Goal: Task Accomplishment & Management: Use online tool/utility

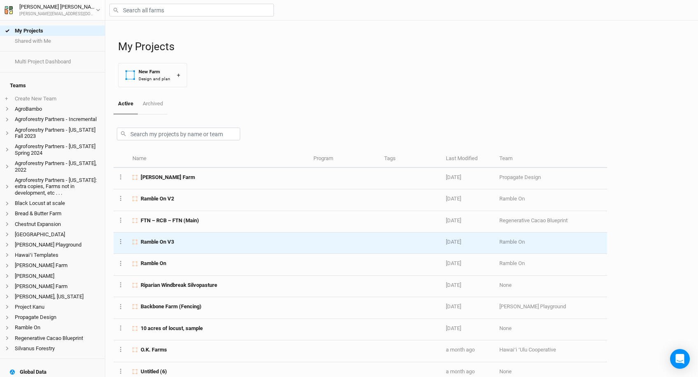
click at [198, 242] on div "Ramble On V3" at bounding box center [218, 241] width 172 height 7
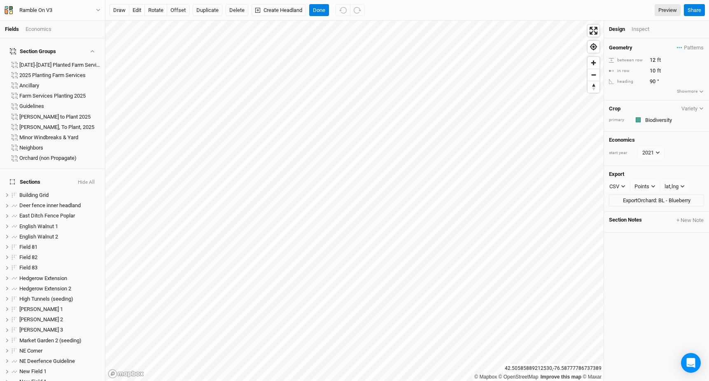
scroll to position [286, 0]
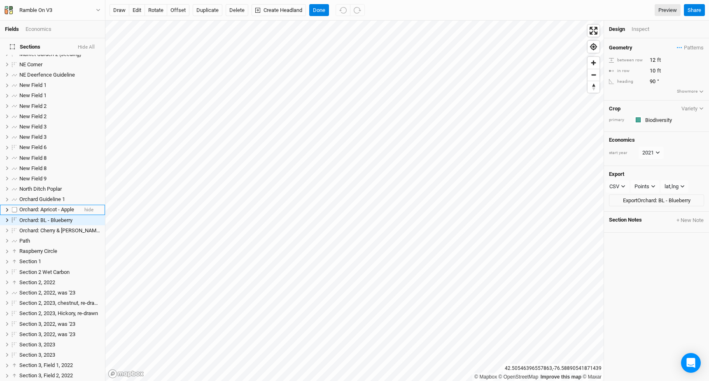
click at [23, 206] on span "Orchard: Apricot - Apple" at bounding box center [46, 209] width 55 height 6
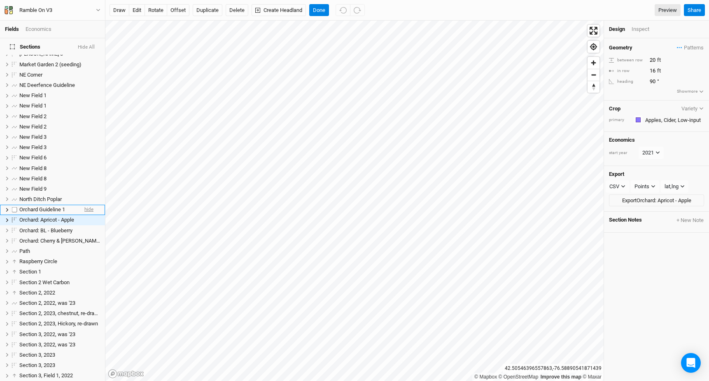
click at [88, 204] on span "hide" at bounding box center [88, 209] width 9 height 10
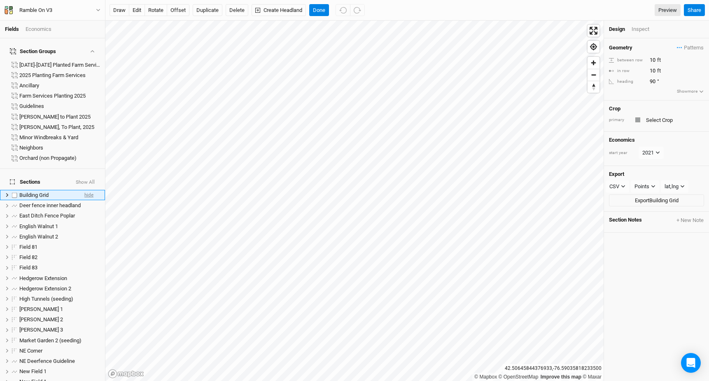
click at [91, 190] on span "hide" at bounding box center [88, 195] width 9 height 10
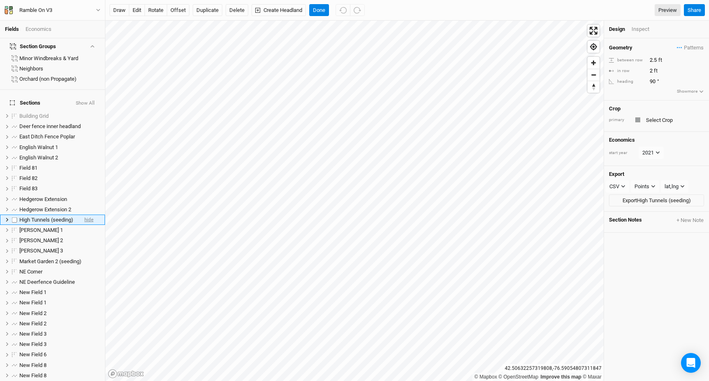
click at [91, 214] on span "hide" at bounding box center [88, 219] width 9 height 10
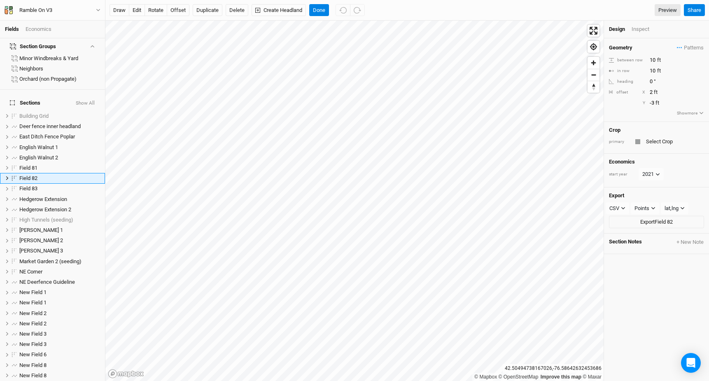
scroll to position [37, 0]
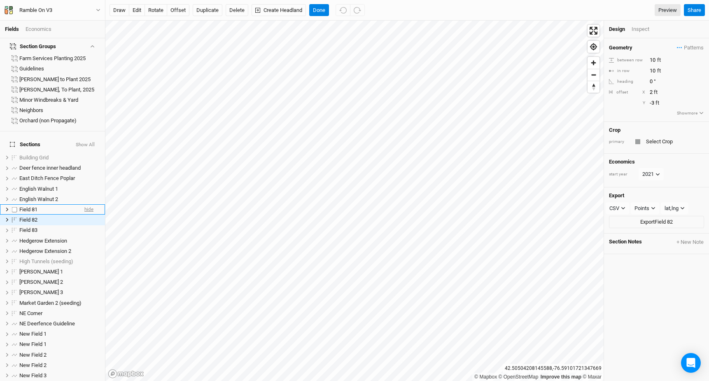
click at [90, 204] on span "hide" at bounding box center [88, 209] width 9 height 10
click at [86, 215] on span "hide" at bounding box center [88, 220] width 9 height 10
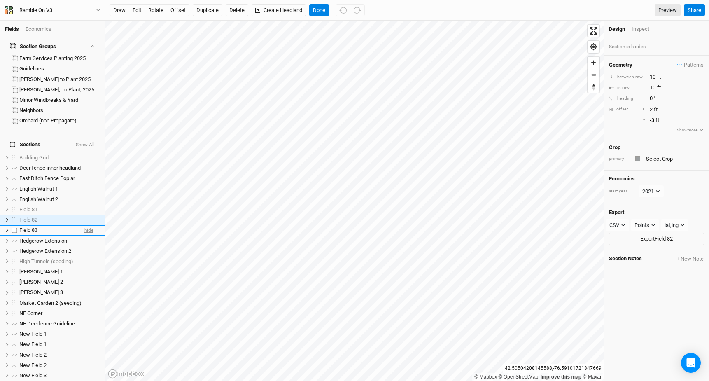
click at [86, 225] on span "hide" at bounding box center [88, 230] width 9 height 10
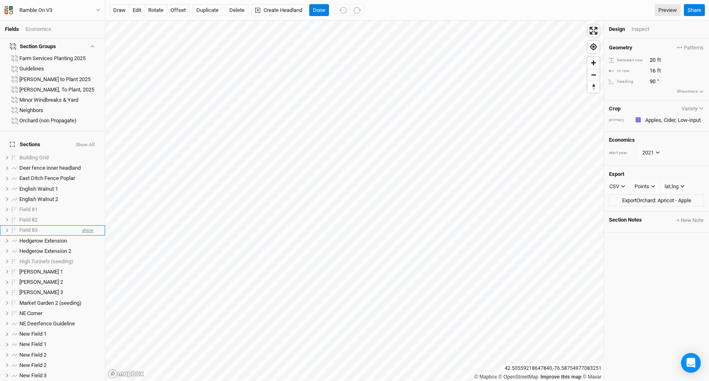
scroll to position [276, 0]
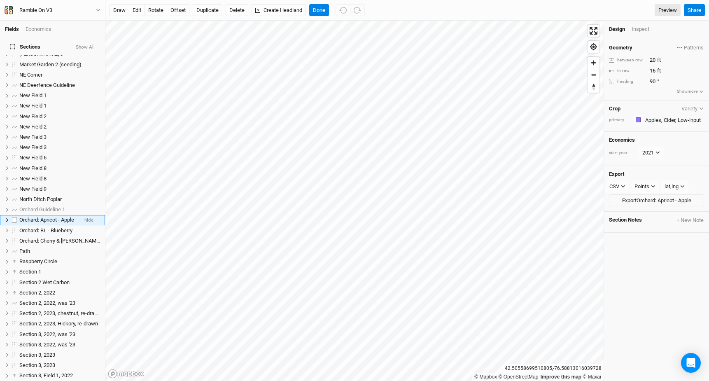
click at [6, 218] on icon at bounding box center [7, 220] width 5 height 5
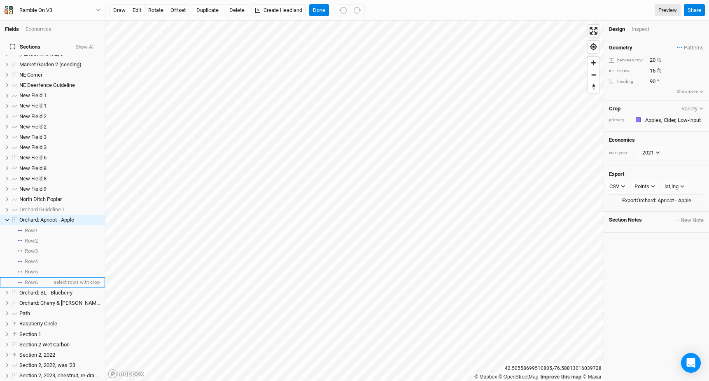
click at [49, 277] on li "Row 6 select rows with crop" at bounding box center [52, 282] width 105 height 10
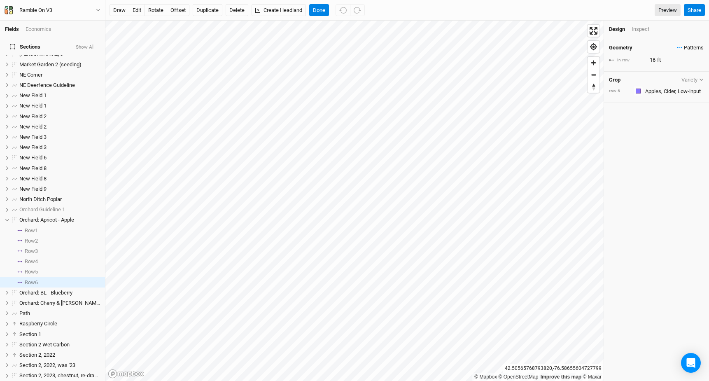
click at [690, 49] on span "Patterns" at bounding box center [689, 48] width 27 height 8
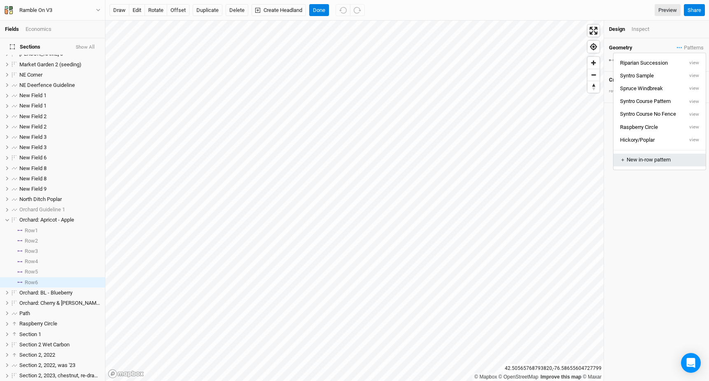
click at [669, 158] on div "＋ New in-row pattern" at bounding box center [659, 159] width 79 height 7
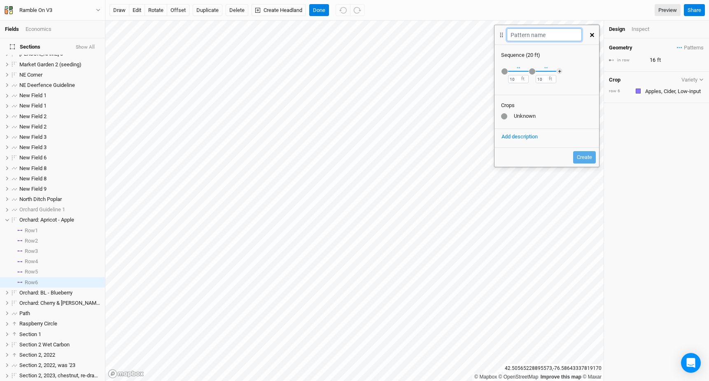
click at [525, 39] on input "text" at bounding box center [544, 34] width 74 height 13
type input "Apple-Willow"
click at [505, 72] on div "button" at bounding box center [504, 71] width 6 height 6
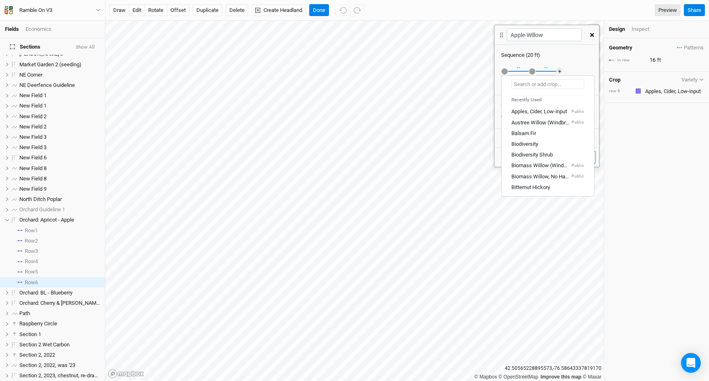
click at [518, 88] on input "text" at bounding box center [547, 84] width 73 height 10
type input "A"
type input "Apples, Cider, Low-input"
type input "Ap"
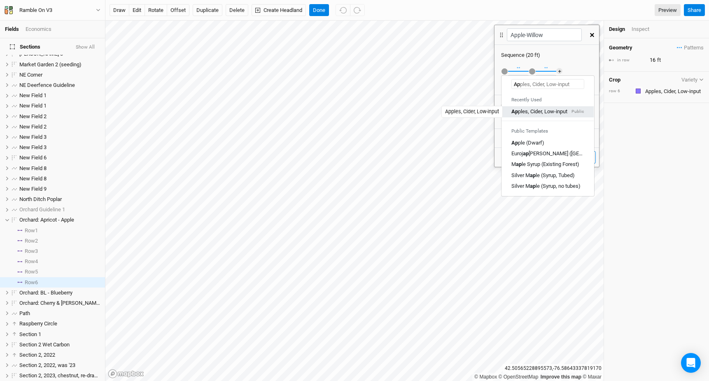
click at [525, 112] on div "Ap ples, Cider, Low-input" at bounding box center [539, 111] width 56 height 7
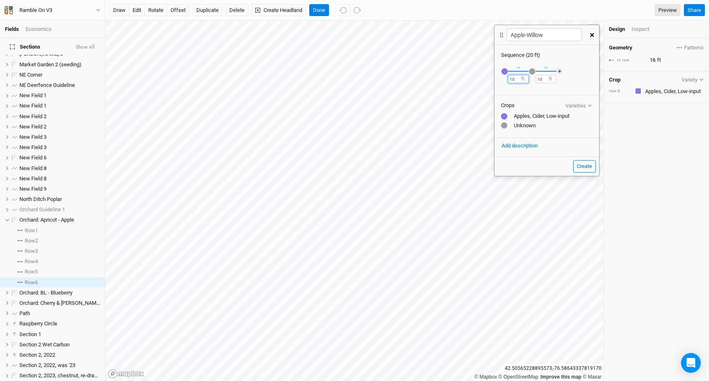
click at [513, 80] on input "10" at bounding box center [518, 79] width 21 height 8
type input "1"
type input "8"
click at [530, 72] on div "button" at bounding box center [532, 71] width 6 height 6
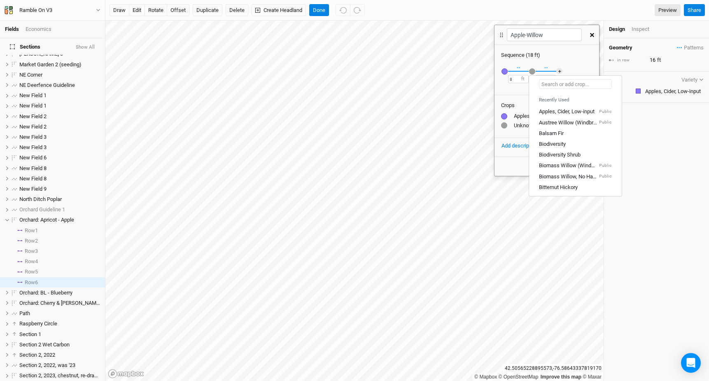
click at [548, 81] on input "text" at bounding box center [575, 84] width 73 height 10
type input "Willow"
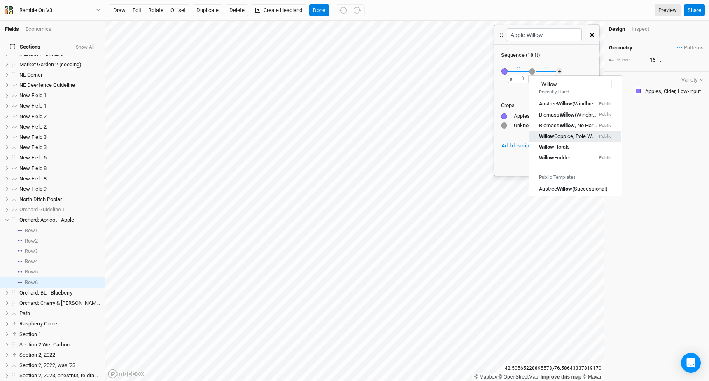
scroll to position [10, 0]
click at [561, 143] on div "Willow Florals" at bounding box center [554, 144] width 31 height 7
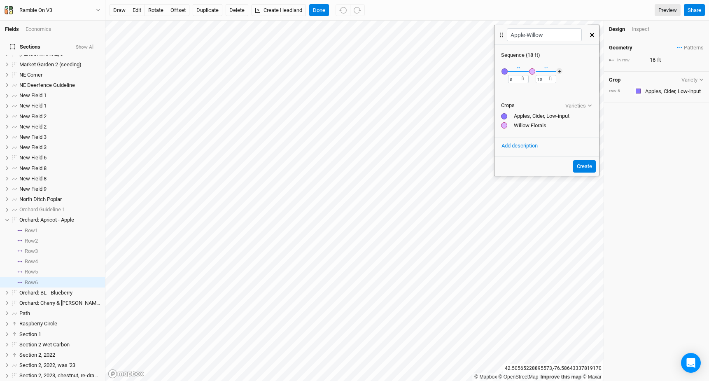
click at [503, 126] on div at bounding box center [504, 125] width 6 height 6
click at [532, 69] on div "button" at bounding box center [532, 71] width 6 height 6
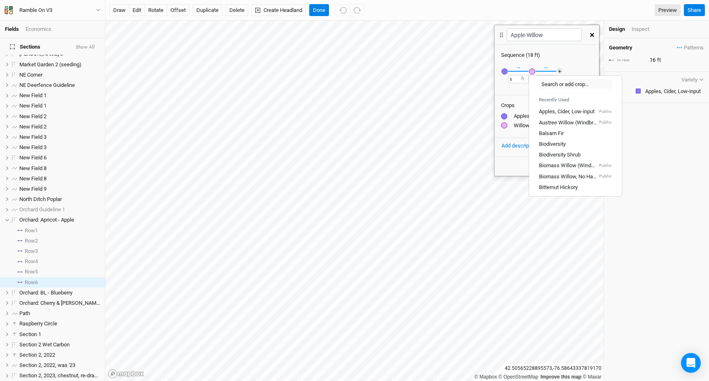
click at [532, 69] on div "button" at bounding box center [532, 71] width 6 height 6
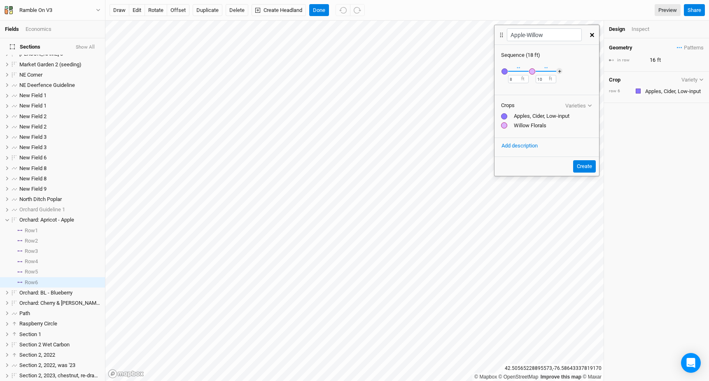
click at [504, 117] on div at bounding box center [504, 116] width 6 height 6
click at [536, 81] on input "10" at bounding box center [545, 79] width 21 height 8
type input "8"
click at [583, 165] on button "Create" at bounding box center [584, 166] width 23 height 12
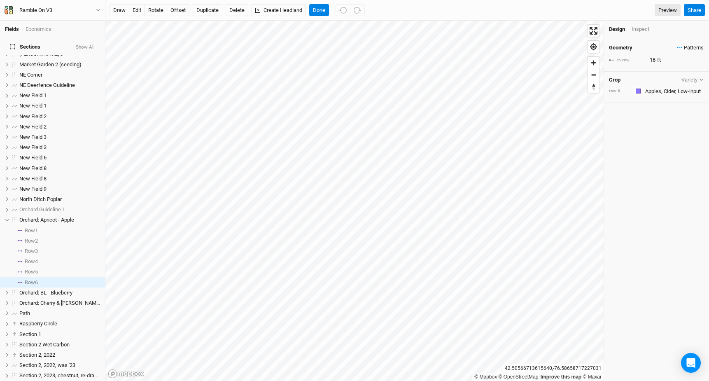
click at [690, 48] on span "Patterns" at bounding box center [689, 48] width 27 height 8
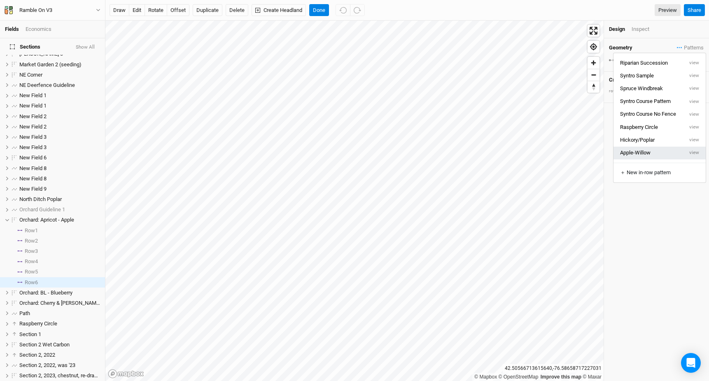
click at [666, 151] on button "Apple-Willow" at bounding box center [648, 152] width 70 height 13
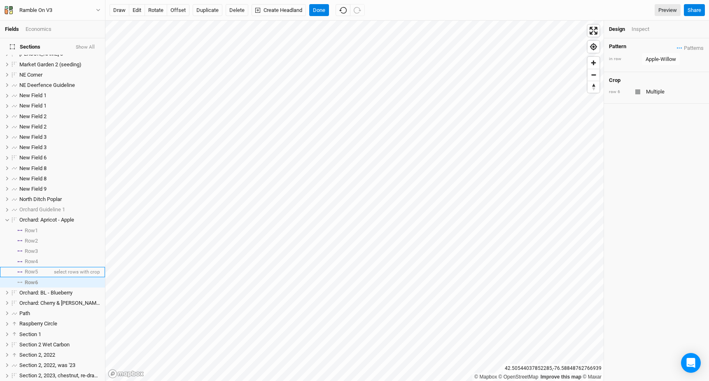
click at [45, 267] on li "Row 5 select rows with crop" at bounding box center [52, 272] width 105 height 10
click at [690, 49] on span "Patterns" at bounding box center [689, 48] width 27 height 8
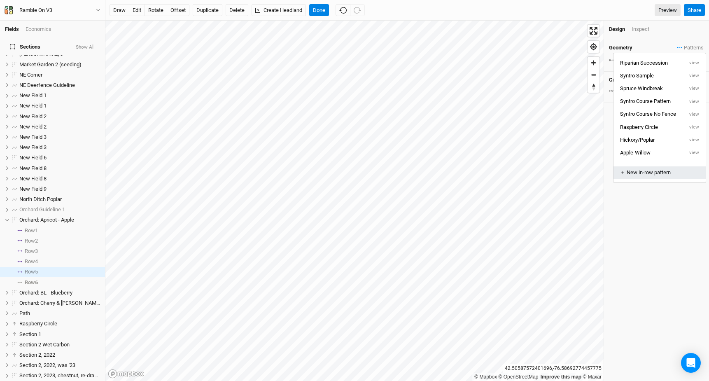
click at [648, 177] on button "＋ New in-row pattern" at bounding box center [659, 172] width 92 height 13
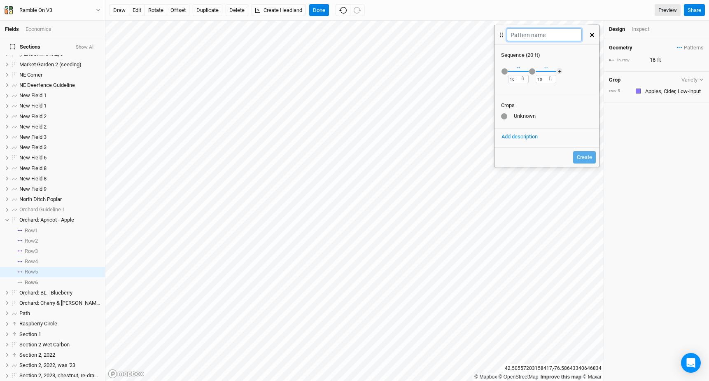
click at [536, 38] on input "text" at bounding box center [544, 34] width 74 height 13
type input "Asian Pear - JChoke"
click at [504, 73] on div "button" at bounding box center [504, 71] width 6 height 6
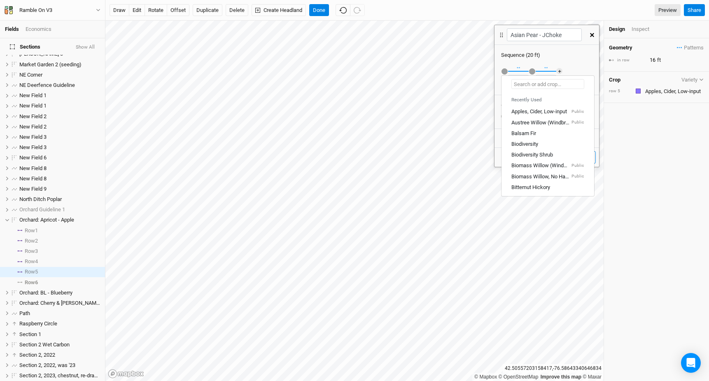
click at [521, 85] on input "text" at bounding box center [547, 84] width 73 height 10
type input "a"
type input "apples, Cider, Low-input"
type input "as"
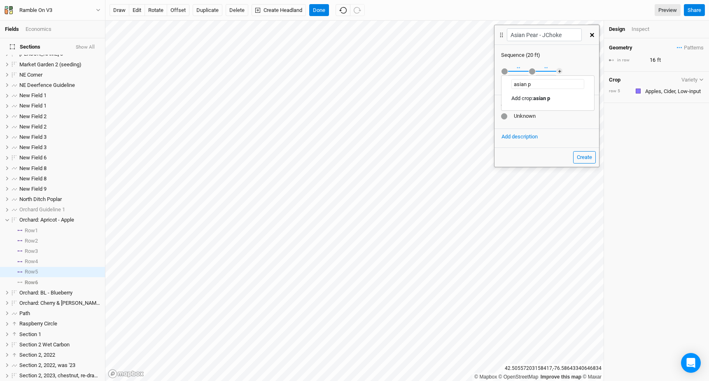
type input "A"
type input "Apples, Cider, Low-input"
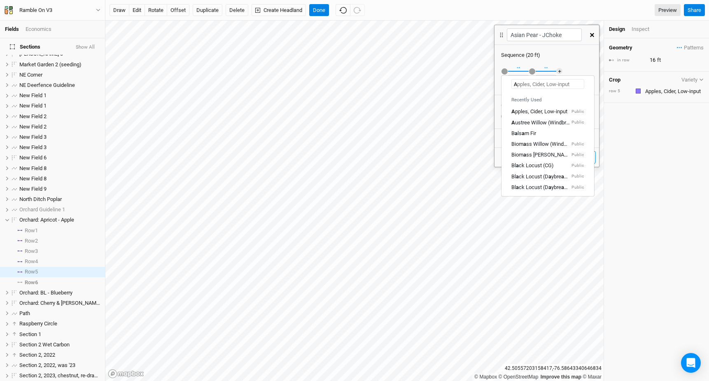
type input "As"
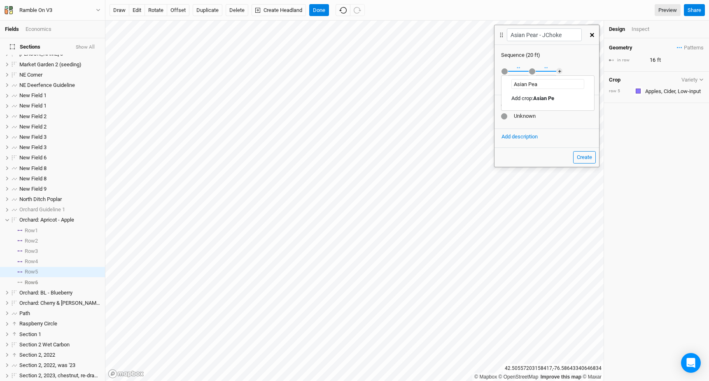
type input "Asian Pear"
click at [529, 101] on Pear "Add crop: Asian Pear" at bounding box center [535, 98] width 48 height 7
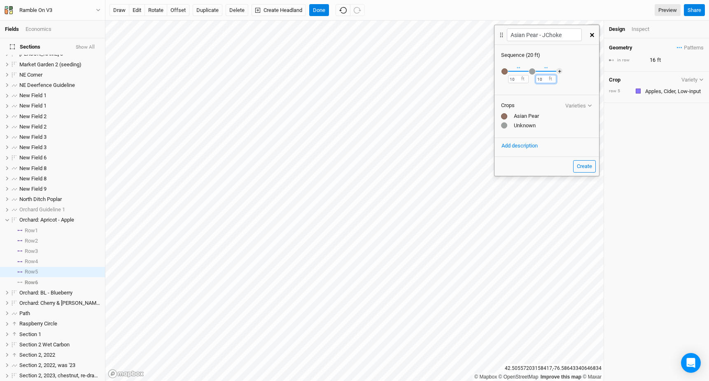
click at [538, 79] on input "10" at bounding box center [545, 79] width 21 height 8
click at [514, 80] on input "10" at bounding box center [518, 79] width 21 height 8
type input "1"
type input "8"
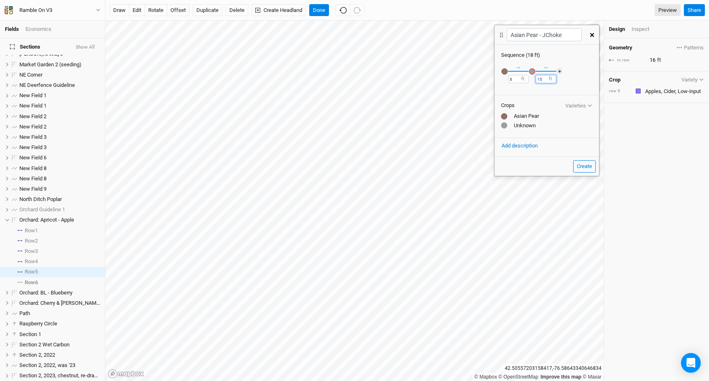
click at [540, 81] on input "10" at bounding box center [545, 79] width 21 height 8
type input "1"
type input "8"
click at [532, 71] on div "button" at bounding box center [532, 71] width 6 height 6
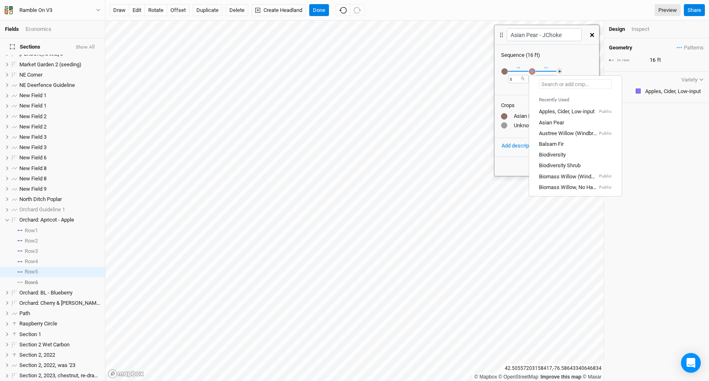
click at [548, 84] on input "text" at bounding box center [575, 84] width 73 height 10
type input "J"
type input "Jerusalem Artichoke"
type input "Jeru"
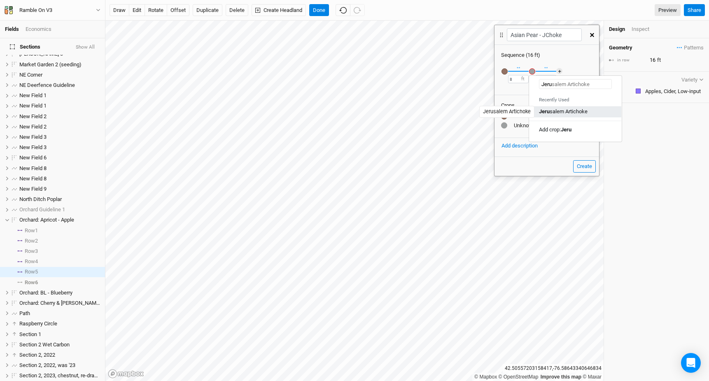
click at [552, 114] on div "[PERSON_NAME]" at bounding box center [563, 111] width 49 height 7
click at [581, 163] on button "Create" at bounding box center [584, 166] width 23 height 12
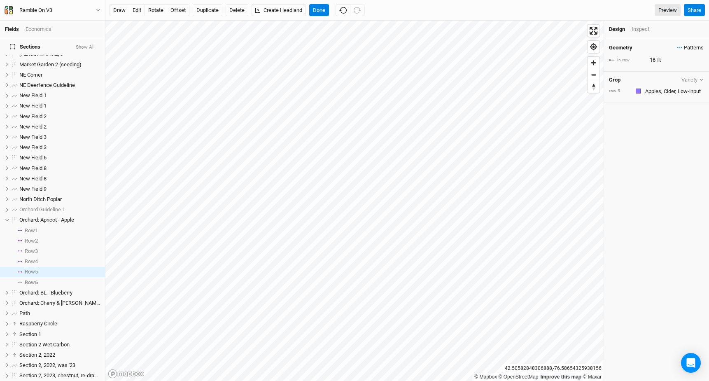
click at [688, 46] on span "Patterns" at bounding box center [689, 48] width 27 height 8
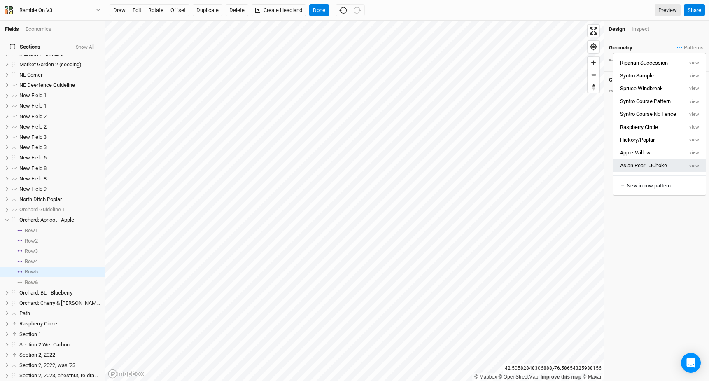
click at [651, 162] on button "Asian Pear - JChoke" at bounding box center [648, 165] width 70 height 13
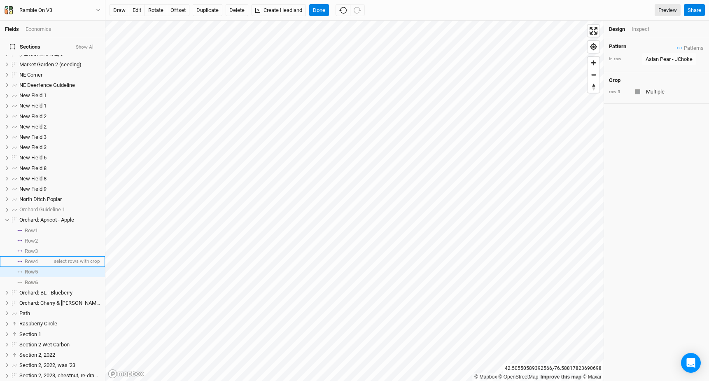
click at [43, 256] on li "Row 4 select rows with crop" at bounding box center [52, 261] width 105 height 10
click at [692, 46] on span "Patterns" at bounding box center [689, 48] width 27 height 8
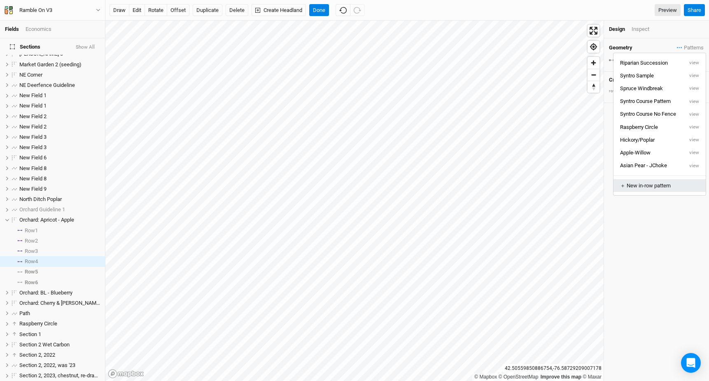
click at [655, 187] on div "＋ New in-row pattern" at bounding box center [659, 185] width 79 height 7
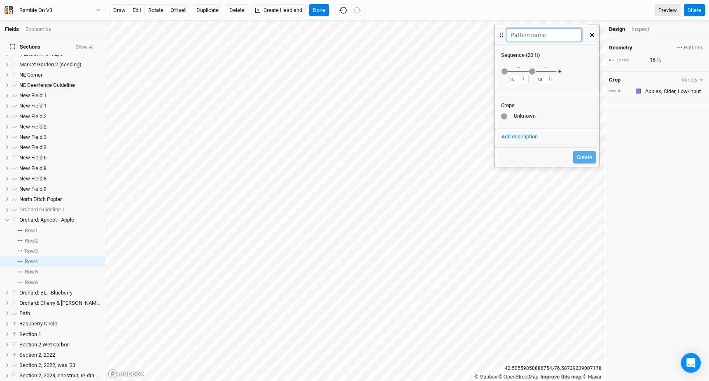
click at [519, 34] on input "text" at bounding box center [544, 34] width 74 height 13
type input "P"
type input "Pear-Biodiversity"
click at [503, 71] on div "button" at bounding box center [504, 71] width 6 height 6
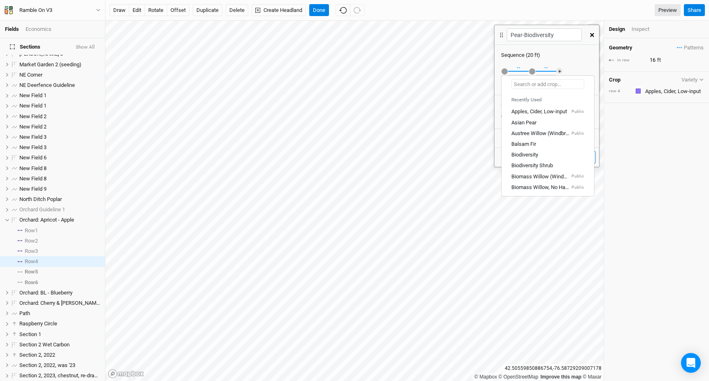
click at [524, 82] on input "text" at bounding box center [547, 84] width 73 height 10
type input "Pear"
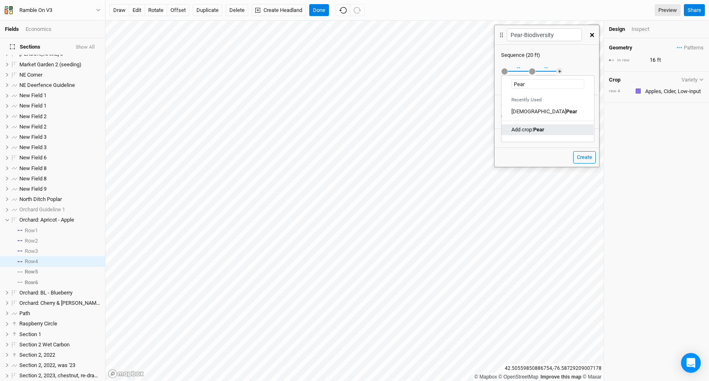
click at [566, 126] on div "Add crop: Pear" at bounding box center [547, 129] width 72 height 7
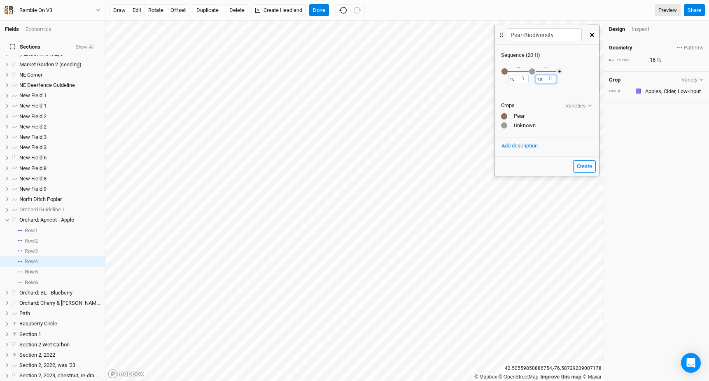
click at [543, 81] on input "10" at bounding box center [545, 79] width 21 height 8
click at [510, 79] on input "10" at bounding box center [518, 79] width 21 height 8
type input "8"
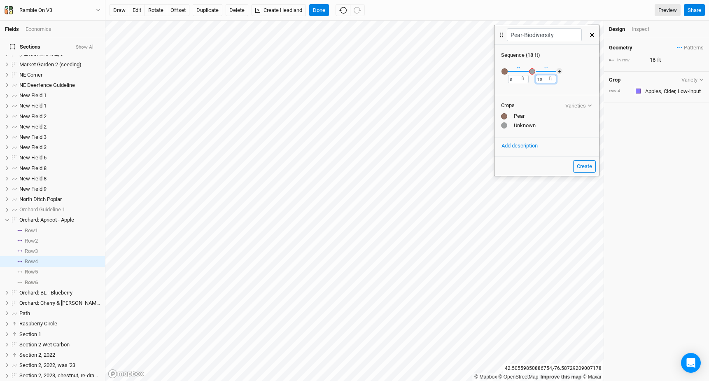
click at [539, 81] on input "10" at bounding box center [545, 79] width 21 height 8
type input "8"
click at [531, 71] on div "button" at bounding box center [532, 71] width 6 height 6
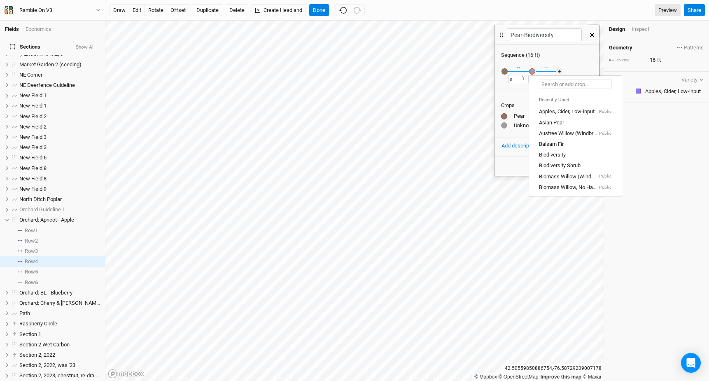
click at [552, 84] on input "text" at bounding box center [575, 84] width 73 height 10
type input "Bi"
type input "Biodiversity"
type input "Biodi"
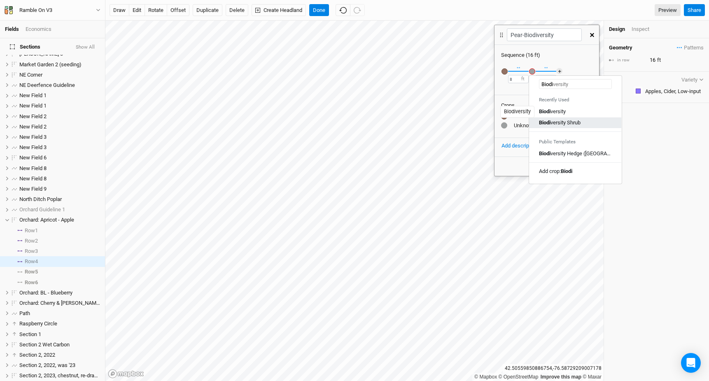
click at [564, 119] on div "Biodi versity Shrub" at bounding box center [560, 122] width 42 height 7
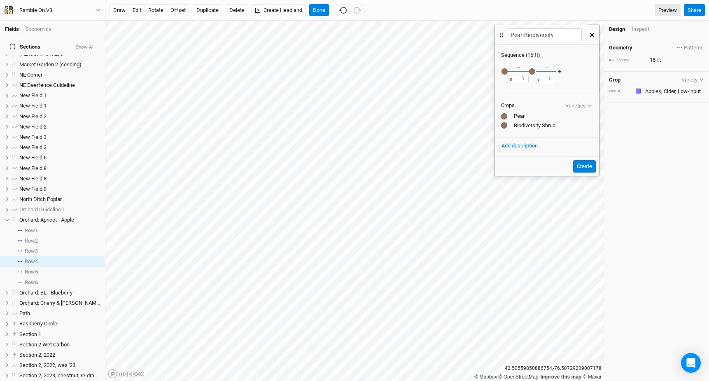
click at [504, 124] on div at bounding box center [504, 125] width 6 height 6
click at [530, 72] on div "button" at bounding box center [532, 71] width 6 height 6
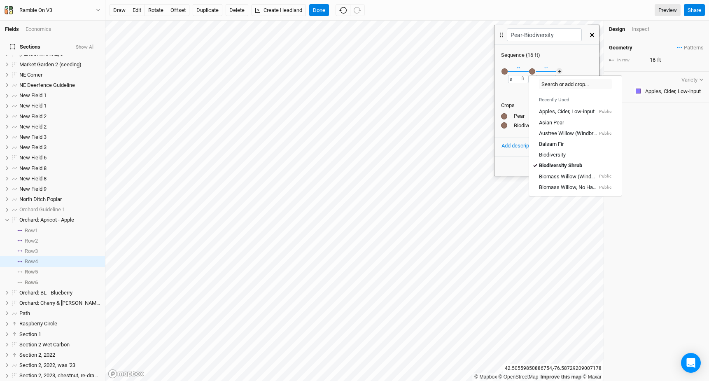
click at [553, 91] on div "Recently Used Apples, Cider, Low-input Public Asian Pear Austree Willow (Windbr…" at bounding box center [575, 141] width 92 height 103
click at [552, 86] on input "text" at bounding box center [575, 84] width 73 height 10
type input "Bi"
type input "Biodiversity"
type input "Biod"
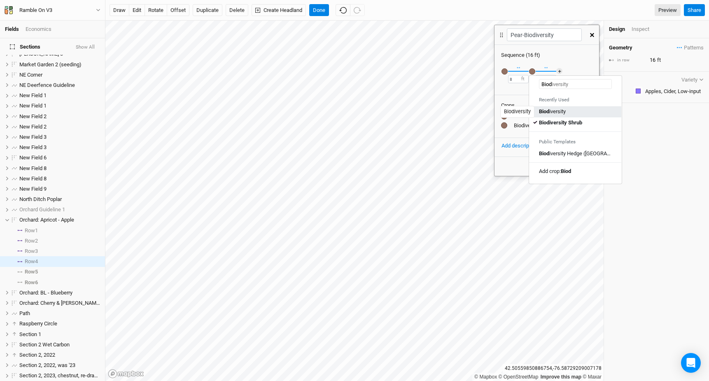
click at [557, 111] on div "Biod iversity" at bounding box center [552, 111] width 27 height 7
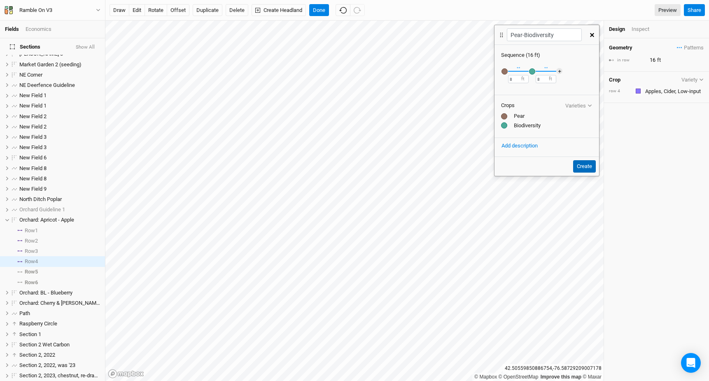
click at [590, 167] on button "Create" at bounding box center [584, 166] width 23 height 12
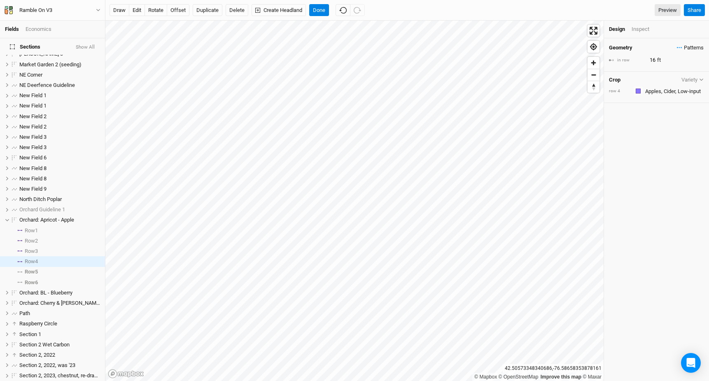
click at [690, 46] on span "Patterns" at bounding box center [689, 48] width 27 height 8
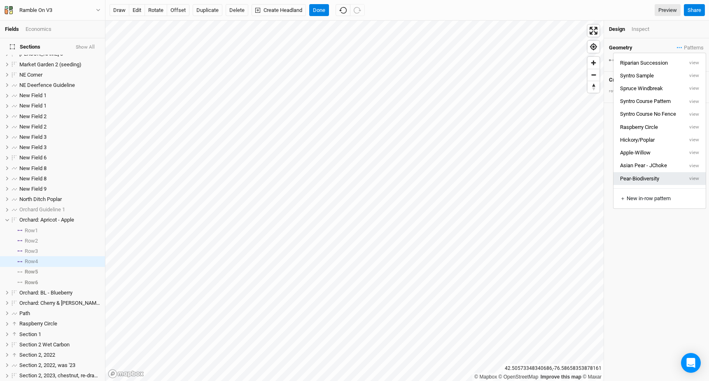
click at [658, 174] on button "Pear-Biodiversity" at bounding box center [648, 178] width 70 height 13
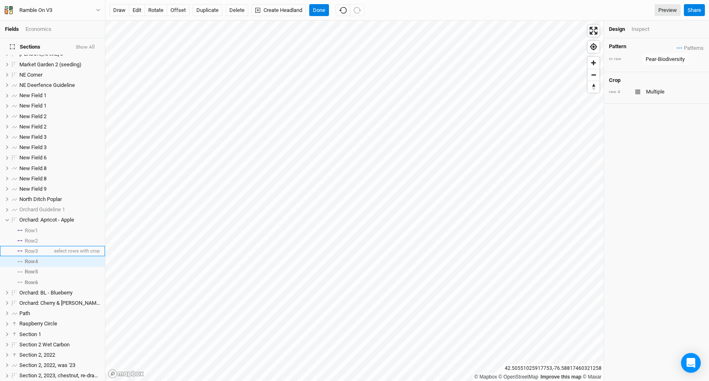
click at [42, 246] on li "Row 3 select rows with crop" at bounding box center [52, 251] width 105 height 10
click at [692, 48] on span "Patterns" at bounding box center [689, 48] width 27 height 8
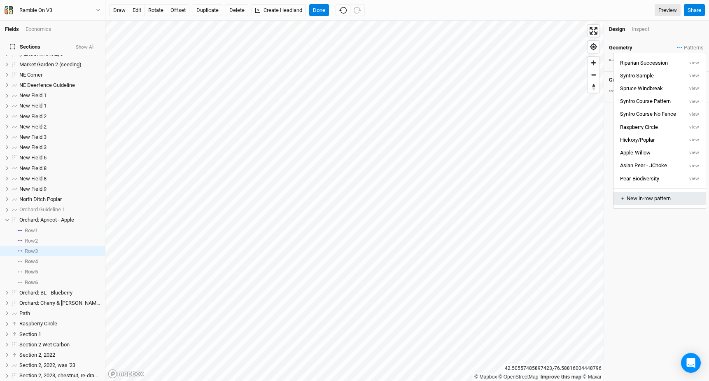
click at [654, 197] on div "＋ New in-row pattern" at bounding box center [659, 198] width 79 height 7
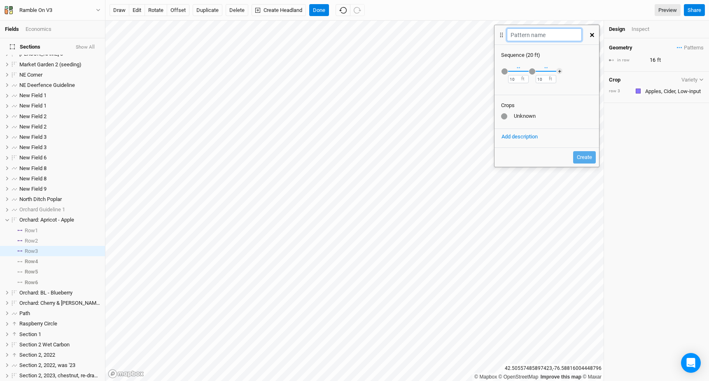
click at [516, 38] on input "text" at bounding box center [544, 34] width 74 height 13
type input "Peach - N-Fixer"
click at [504, 70] on div "button" at bounding box center [504, 71] width 6 height 6
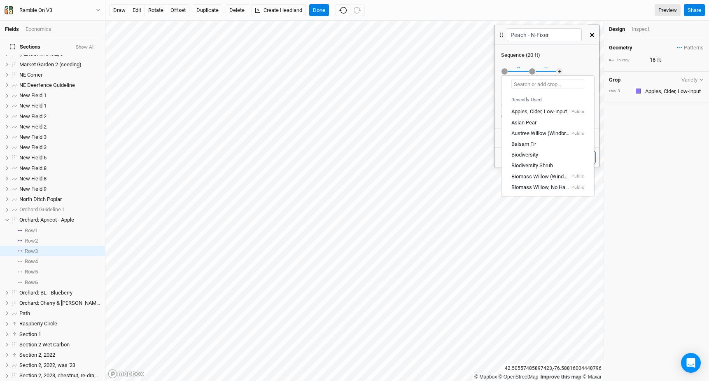
click at [525, 88] on input "text" at bounding box center [547, 84] width 73 height 10
type input "peac"
type input "peach (Semi-dwarf)"
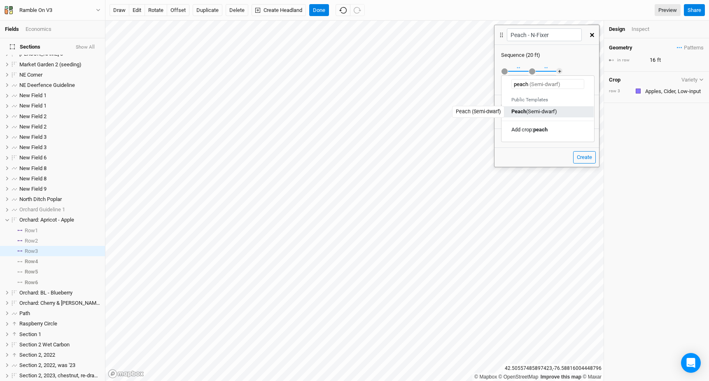
click at [528, 109] on div "Peach (Semi-dwarf)" at bounding box center [534, 111] width 46 height 7
type input "Peach (Semi-dwarf)"
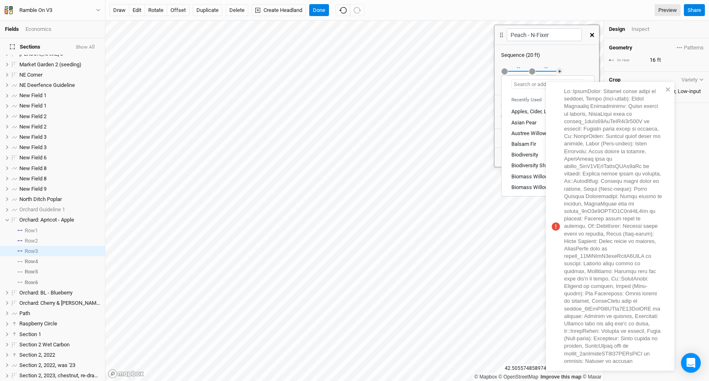
click at [519, 82] on input "text" at bounding box center [547, 84] width 73 height 10
click at [572, 61] on div "↔ 10 ft Recently Used Apples, Cider, Low-input Public Asian Pear Austree Willow…" at bounding box center [546, 76] width 105 height 34
click at [514, 79] on input "10" at bounding box center [518, 79] width 21 height 8
click at [502, 71] on div "button" at bounding box center [504, 71] width 6 height 6
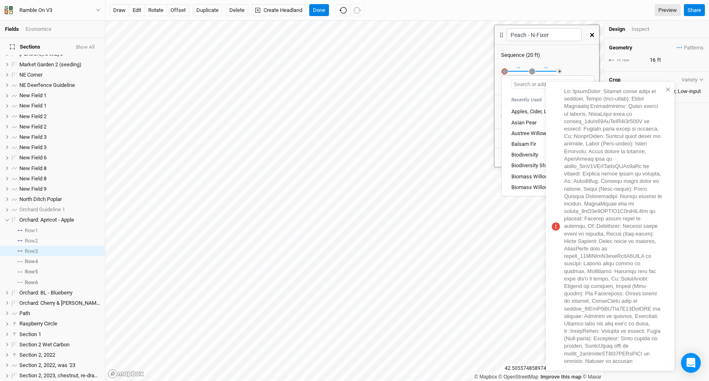
click at [521, 81] on input "text" at bounding box center [547, 84] width 73 height 10
type input "p"
type input "Peac"
type input "Peach (Semi-dwarf)"
type input "Peach"
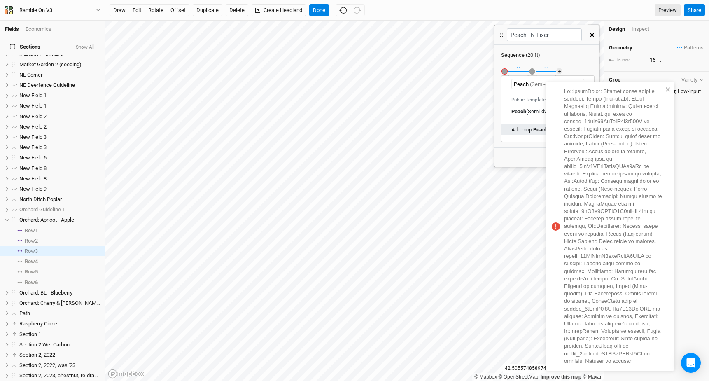
click at [520, 129] on div "Add crop: Peach" at bounding box center [529, 129] width 37 height 7
click at [540, 79] on input "10" at bounding box center [545, 79] width 21 height 8
type input "1"
click at [668, 90] on icon "close" at bounding box center [668, 89] width 6 height 7
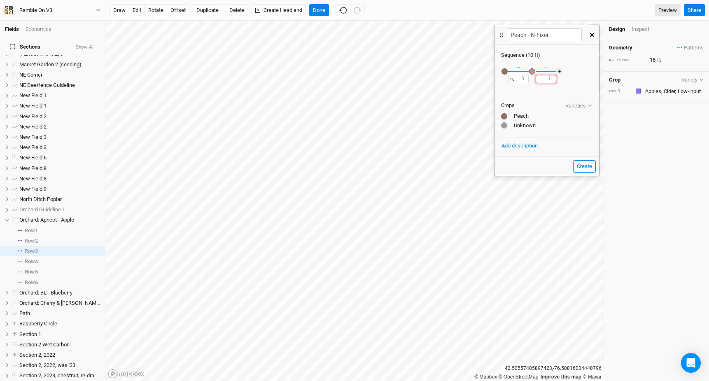
click at [540, 79] on input "number" at bounding box center [545, 79] width 21 height 8
click at [518, 78] on input "10" at bounding box center [518, 79] width 21 height 8
type input "8"
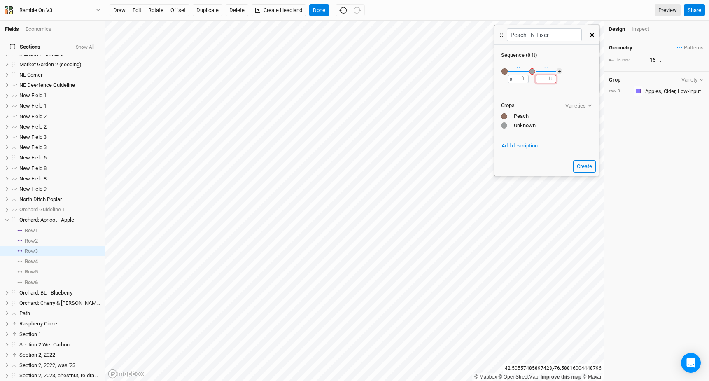
click at [541, 81] on input "number" at bounding box center [545, 79] width 21 height 8
type input "8"
click at [531, 72] on div "button" at bounding box center [532, 71] width 6 height 6
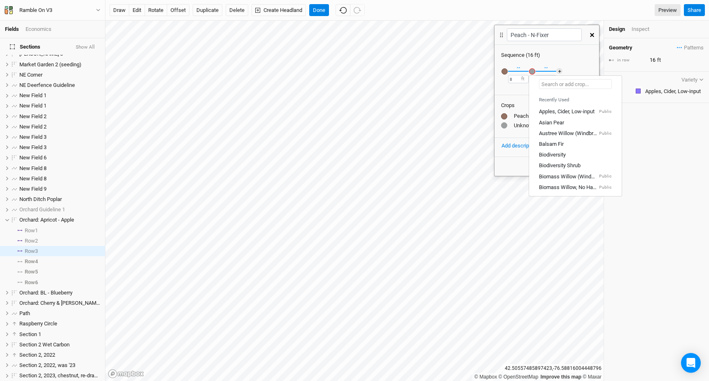
click at [561, 84] on input "text" at bounding box center [575, 84] width 73 height 10
type input "Spe"
type input "Speckled Alder"
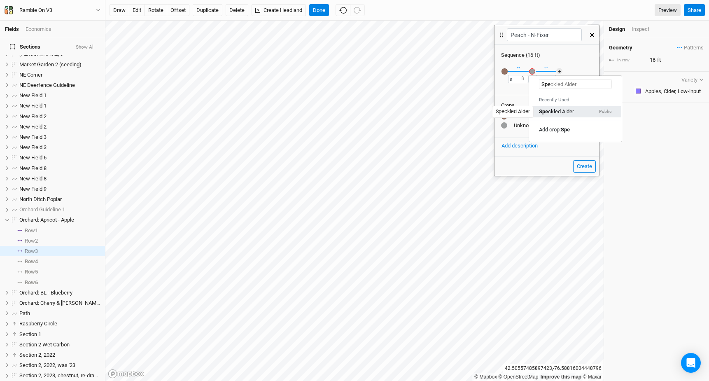
click at [570, 111] on div "Spe ckled Alder" at bounding box center [556, 111] width 35 height 7
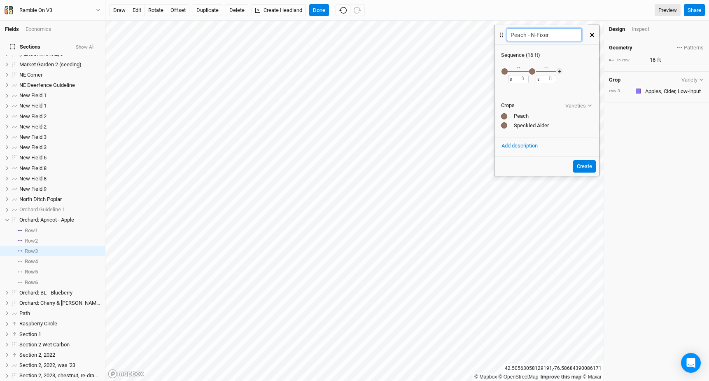
click at [531, 35] on input "Peach - N-Fixer" at bounding box center [544, 34] width 74 height 13
click at [554, 37] on input "Peach - N-Fixer" at bounding box center [544, 34] width 74 height 13
click at [583, 165] on button "Create" at bounding box center [584, 166] width 23 height 12
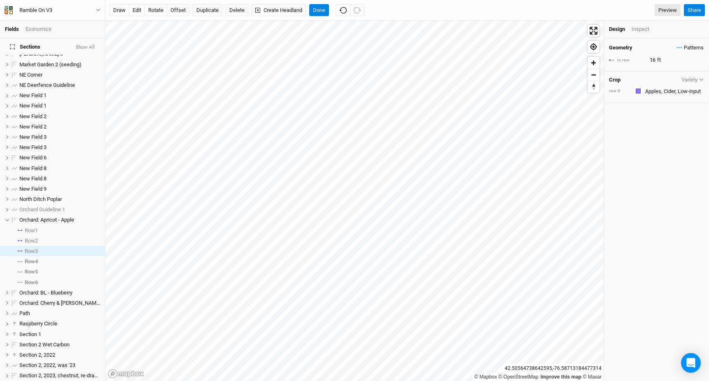
click at [693, 49] on span "Patterns" at bounding box center [689, 48] width 27 height 8
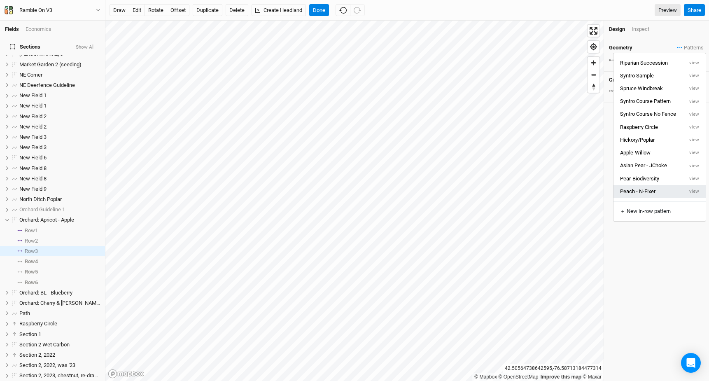
click at [663, 188] on button "Peach - N-Fixer" at bounding box center [648, 191] width 70 height 13
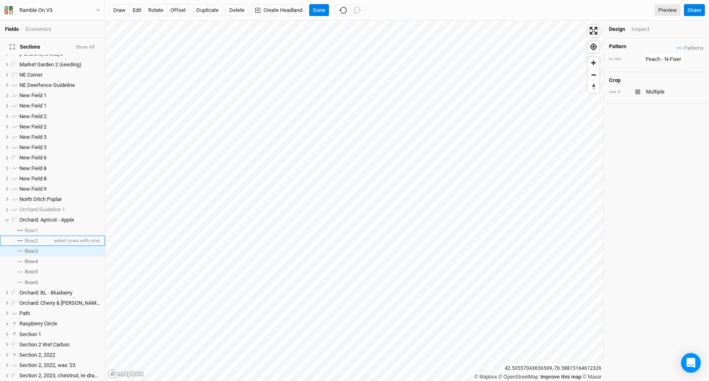
click at [45, 235] on li "Row 2 select rows with crop" at bounding box center [52, 240] width 105 height 10
click at [684, 51] on span "Patterns" at bounding box center [689, 48] width 27 height 8
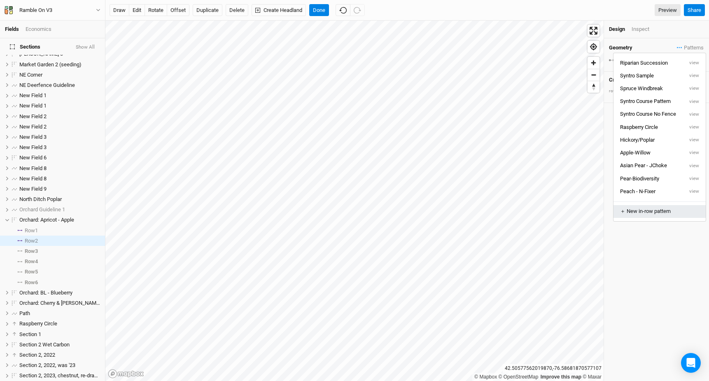
click at [657, 209] on div "＋ New in-row pattern" at bounding box center [659, 210] width 79 height 7
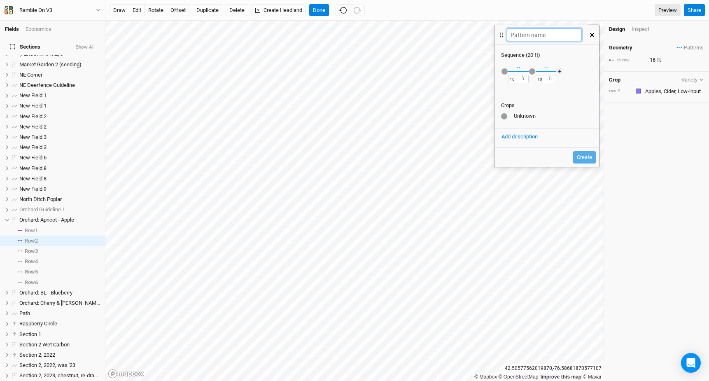
click at [535, 38] on input "text" at bounding box center [544, 34] width 74 height 13
type input "Plum - Elderberry"
click at [506, 71] on div "button" at bounding box center [504, 71] width 6 height 6
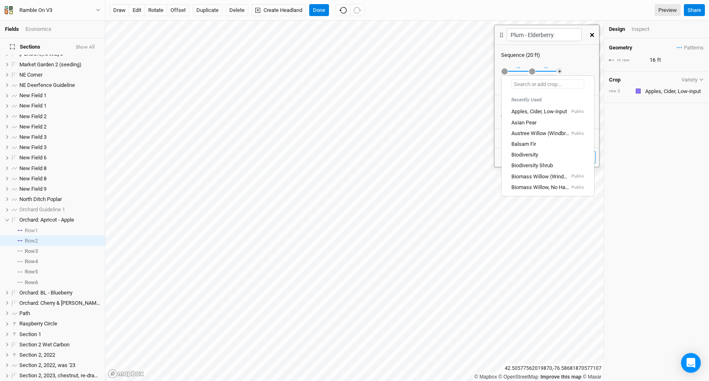
click at [524, 85] on input "text" at bounding box center [547, 84] width 73 height 10
type input "Plum"
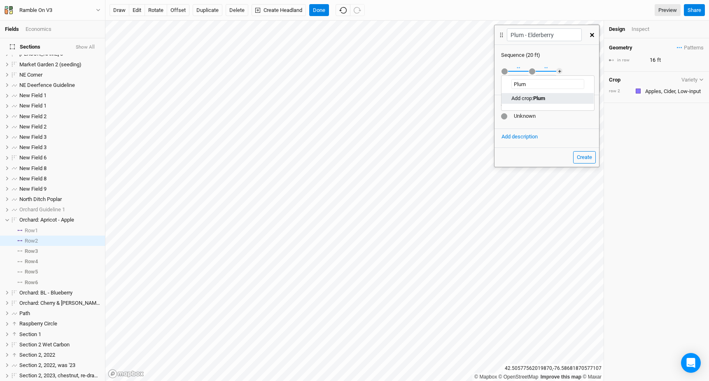
click at [529, 100] on div "Add crop: Plum" at bounding box center [528, 98] width 34 height 7
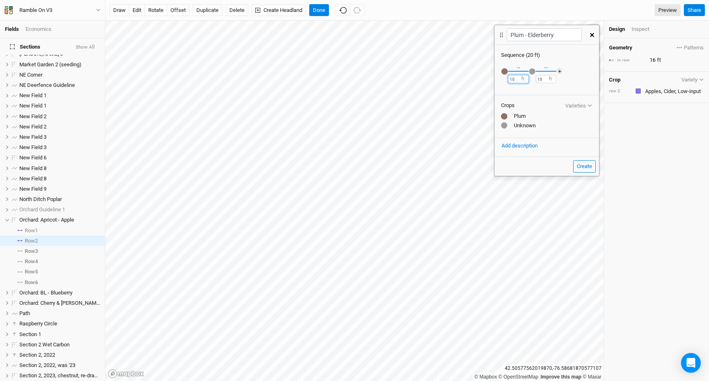
click at [512, 79] on input "10" at bounding box center [518, 79] width 21 height 8
type input "8"
click at [534, 79] on div "Recently Used Apples, Cider, Low-input Public Asian Pear Austree Willow (Windbr…" at bounding box center [546, 76] width 105 height 34
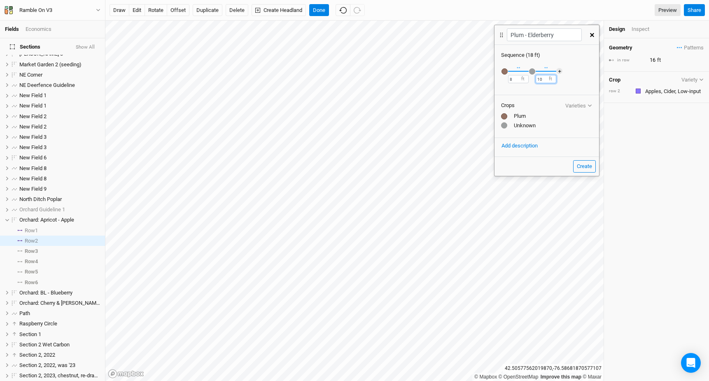
click at [538, 79] on input "10" at bounding box center [545, 79] width 21 height 8
type input "8"
click at [532, 70] on div "button" at bounding box center [532, 71] width 6 height 6
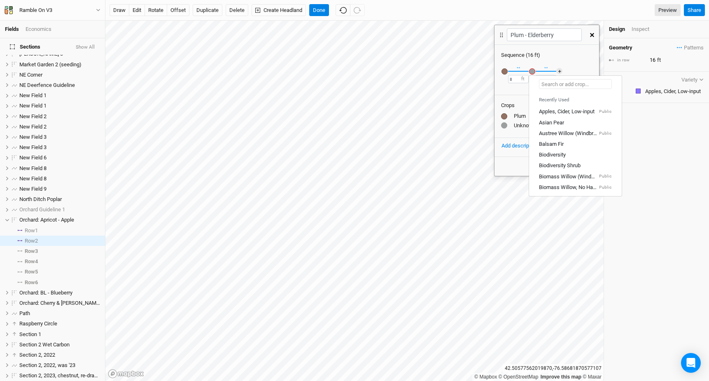
click at [547, 81] on input "text" at bounding box center [575, 84] width 73 height 10
type input "El"
type input "Elderberry (Analog)"
type input "Elder"
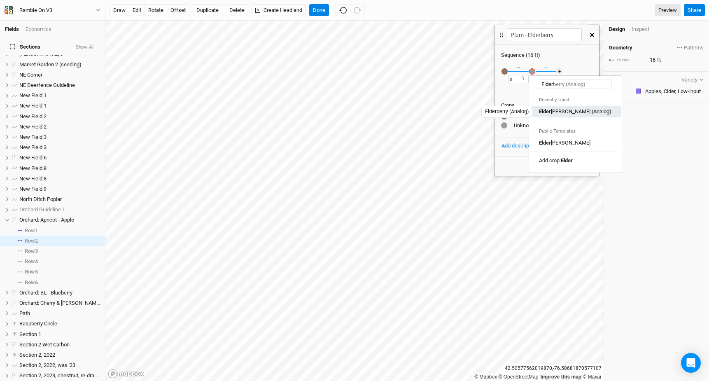
click at [554, 110] on div "[PERSON_NAME] (Analog)" at bounding box center [575, 111] width 72 height 7
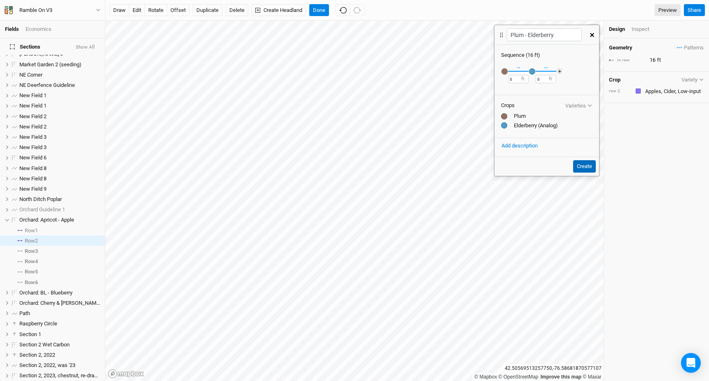
click at [587, 169] on button "Create" at bounding box center [584, 166] width 23 height 12
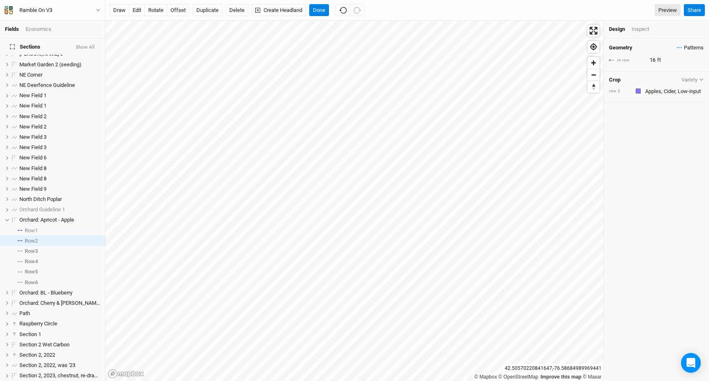
click at [688, 49] on span "Patterns" at bounding box center [689, 48] width 27 height 8
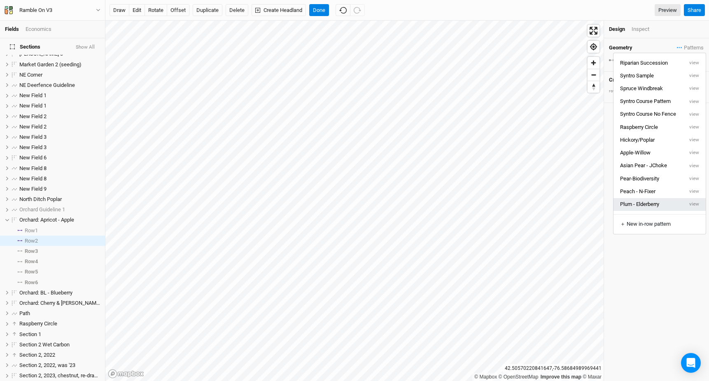
click at [658, 203] on button "Plum - Elderberry" at bounding box center [648, 204] width 70 height 13
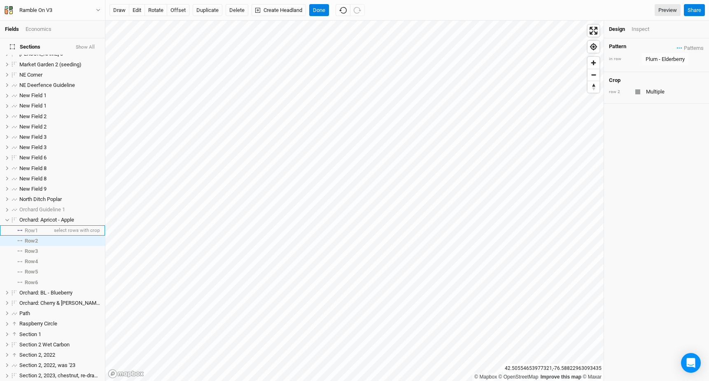
click at [42, 225] on li "Row 1 select rows with crop" at bounding box center [52, 230] width 105 height 10
click at [690, 45] on span "Patterns" at bounding box center [689, 48] width 27 height 8
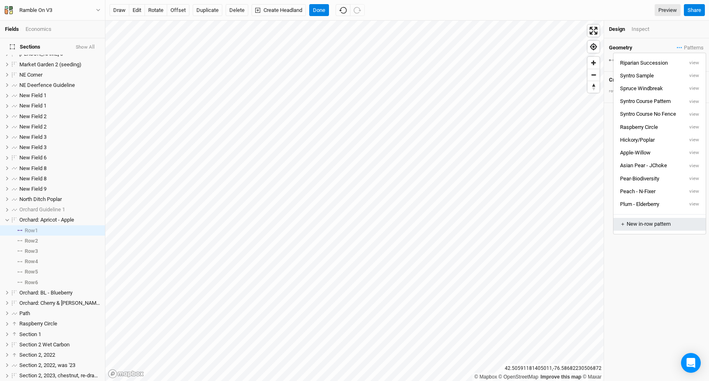
click at [670, 226] on div "＋ New in-row pattern" at bounding box center [659, 223] width 79 height 7
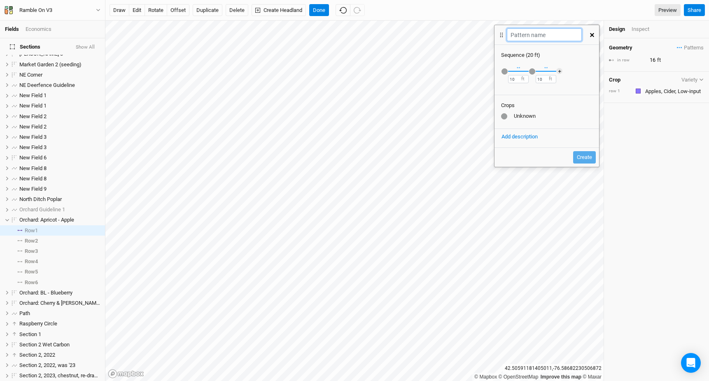
click at [523, 36] on input "text" at bounding box center [544, 34] width 74 height 13
type input "Apricot - Elderberry"
click at [504, 71] on div "button" at bounding box center [504, 71] width 6 height 6
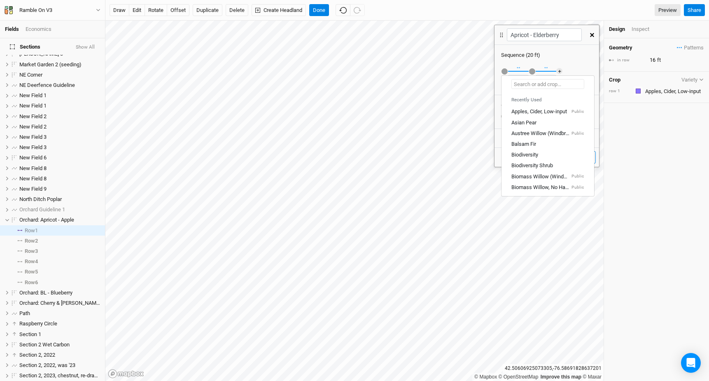
click at [519, 86] on input "text" at bounding box center [547, 84] width 73 height 10
type input "O"
type input "l"
type input "P"
type input "A"
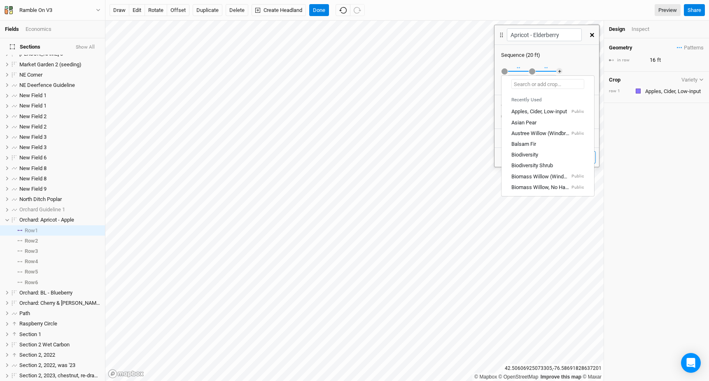
type input "Apples, Cider, Low-input"
type input "Apr"
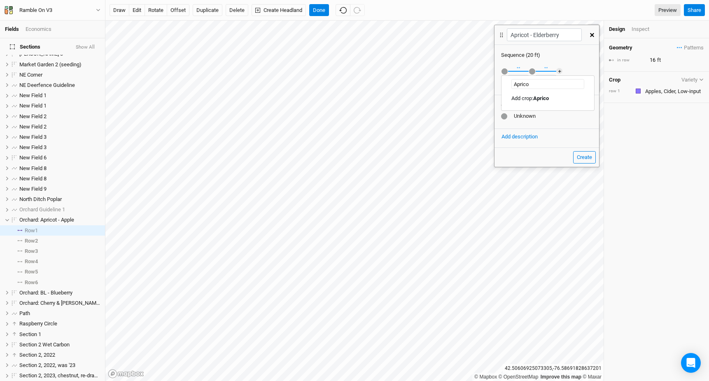
type input "Apricot"
click at [533, 99] on div "Add crop: Apricot" at bounding box center [530, 98] width 39 height 7
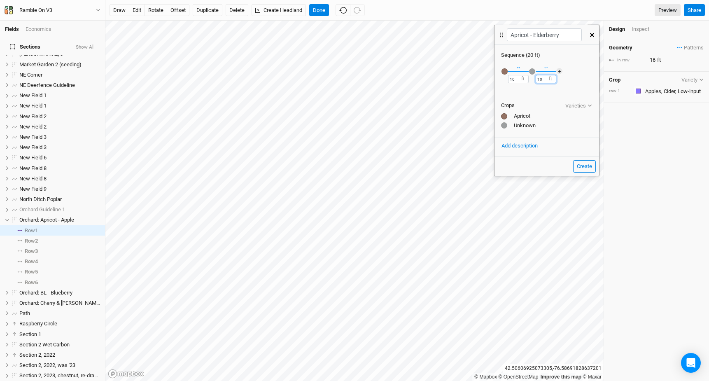
click at [541, 80] on input "10" at bounding box center [545, 79] width 21 height 8
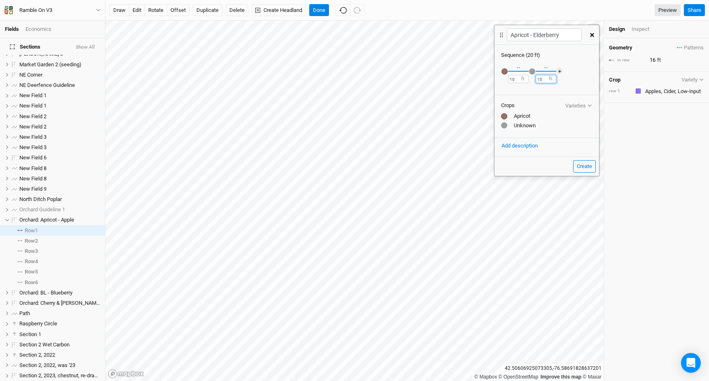
click at [537, 80] on input "10" at bounding box center [545, 79] width 21 height 8
click at [533, 69] on div "button" at bounding box center [532, 71] width 6 height 6
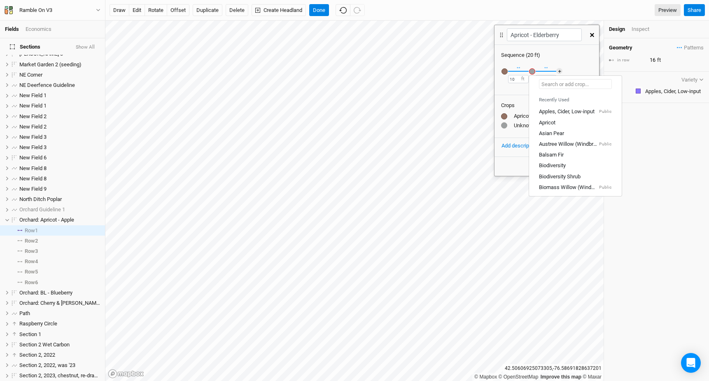
click at [549, 86] on input "text" at bounding box center [575, 84] width 73 height 10
type input "e"
type input "El"
type input "Elderberry (Analog)"
type input "Elder"
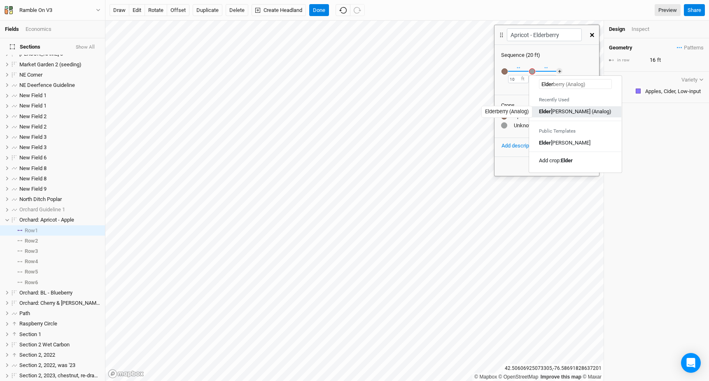
click at [558, 113] on div "[PERSON_NAME] (Analog)" at bounding box center [575, 111] width 72 height 7
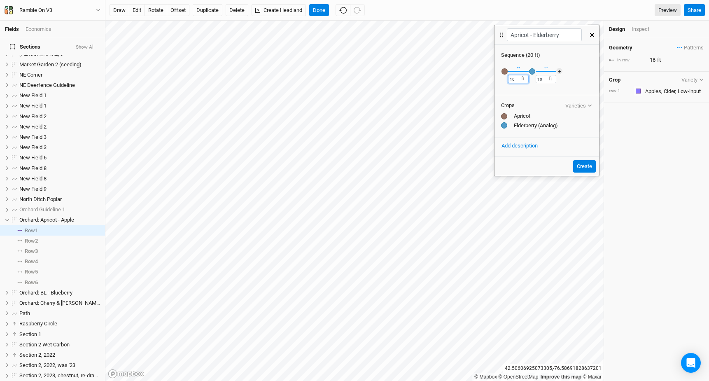
click at [514, 78] on input "10" at bounding box center [518, 79] width 21 height 8
type input "1"
type input "8"
click at [538, 80] on input "10" at bounding box center [545, 79] width 21 height 8
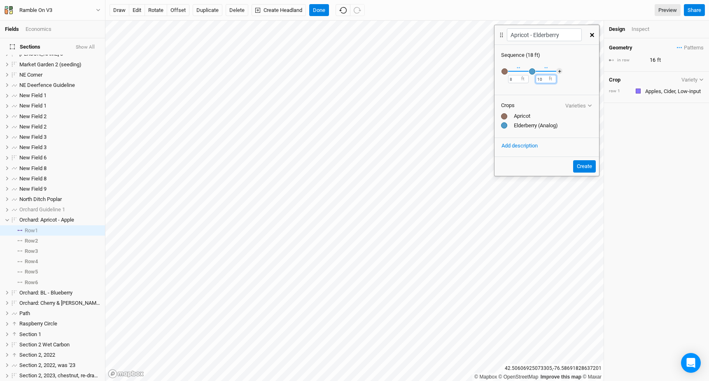
click at [538, 80] on input "10" at bounding box center [545, 79] width 21 height 8
type input "8"
click at [586, 165] on button "Create" at bounding box center [584, 166] width 23 height 12
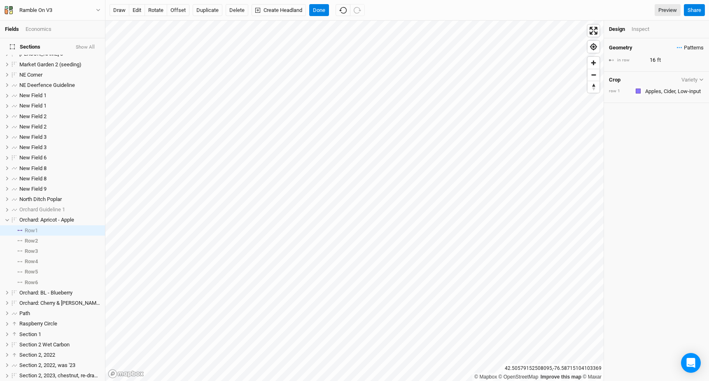
click at [690, 51] on span "Patterns" at bounding box center [689, 48] width 27 height 8
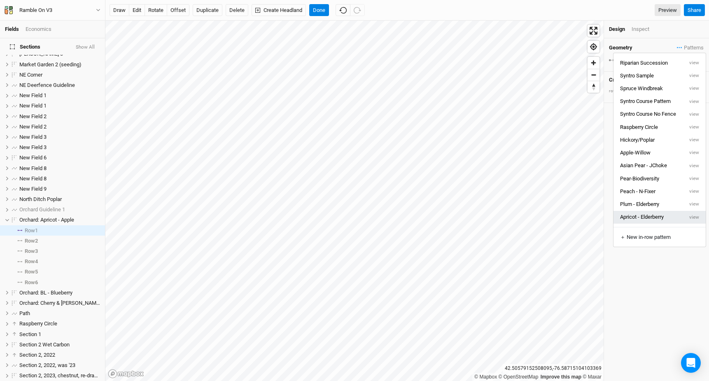
click at [651, 214] on button "Apricot - Elderberry" at bounding box center [648, 217] width 70 height 13
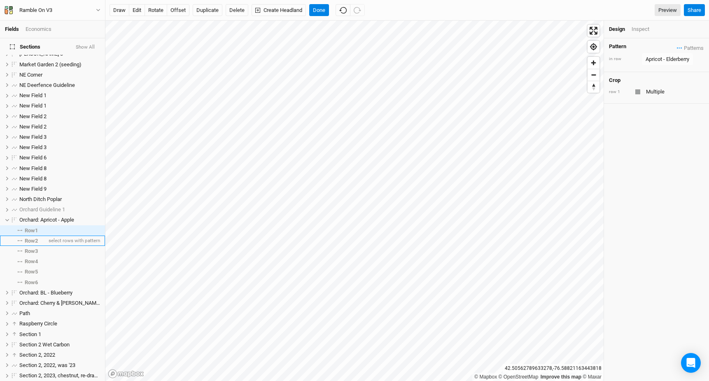
click at [40, 235] on li "Row 2 select rows with pattern" at bounding box center [52, 240] width 105 height 10
click at [685, 49] on span "Patterns" at bounding box center [689, 48] width 27 height 8
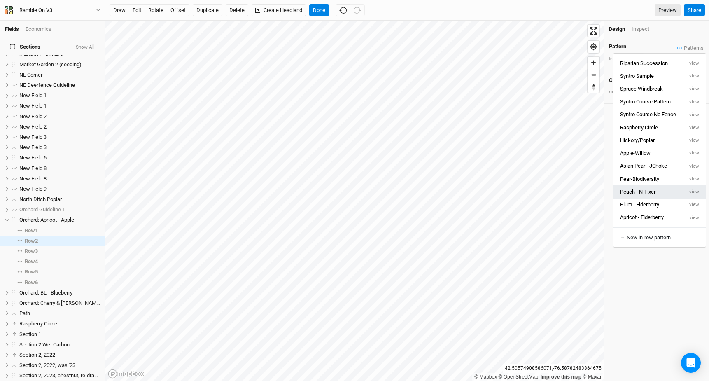
click at [655, 191] on button "Peach - N-Fixer" at bounding box center [648, 191] width 70 height 13
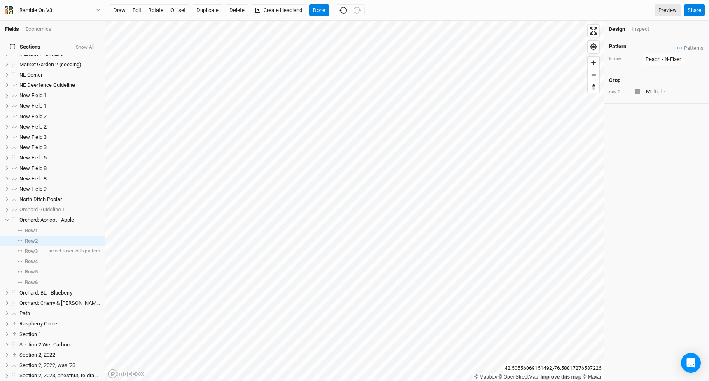
click at [43, 246] on li "Row 3 select rows with pattern" at bounding box center [52, 251] width 105 height 10
click at [663, 59] on div "Peach - N-Fixer" at bounding box center [662, 59] width 35 height 8
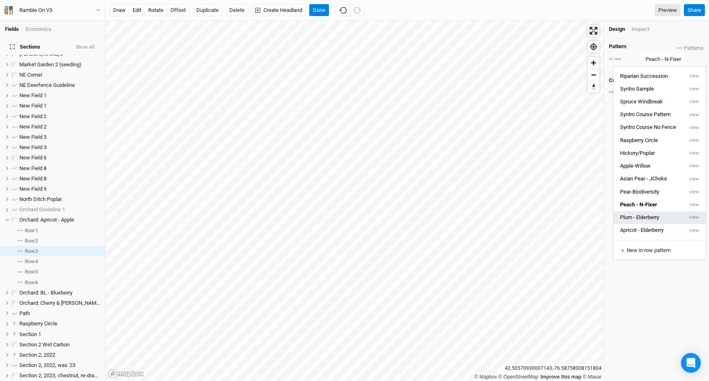
click at [651, 221] on button "Plum - Elderberry" at bounding box center [648, 217] width 70 height 13
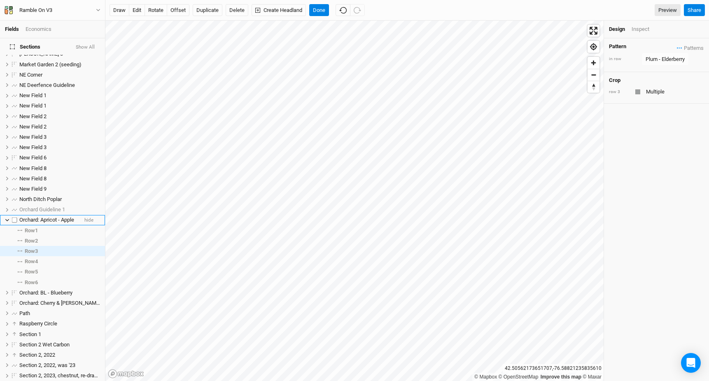
click at [6, 218] on icon at bounding box center [7, 219] width 4 height 2
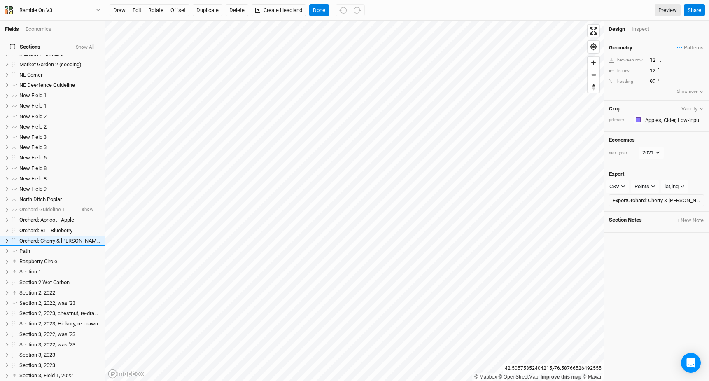
scroll to position [297, 0]
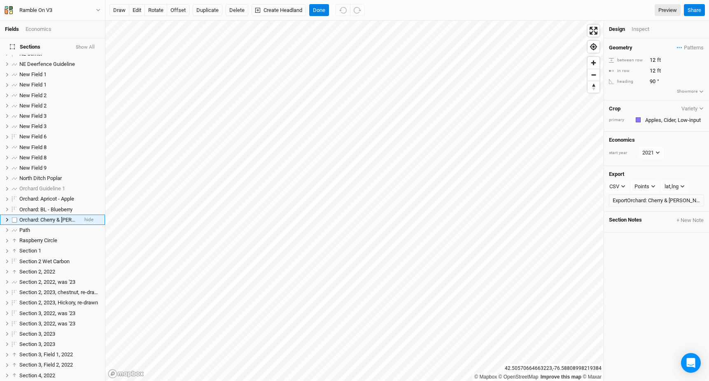
click at [7, 217] on icon at bounding box center [7, 219] width 5 height 5
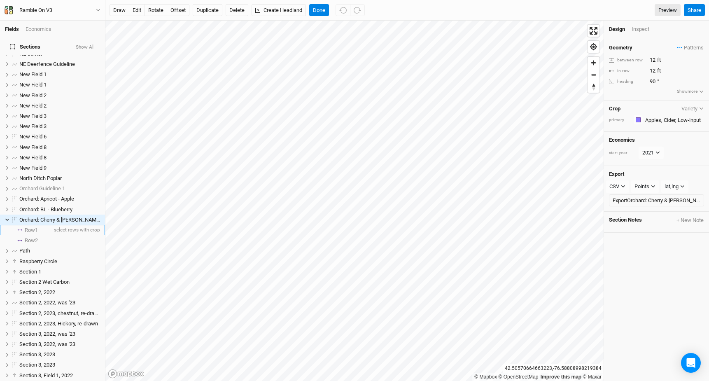
click at [28, 227] on span "Row 1" at bounding box center [31, 230] width 13 height 7
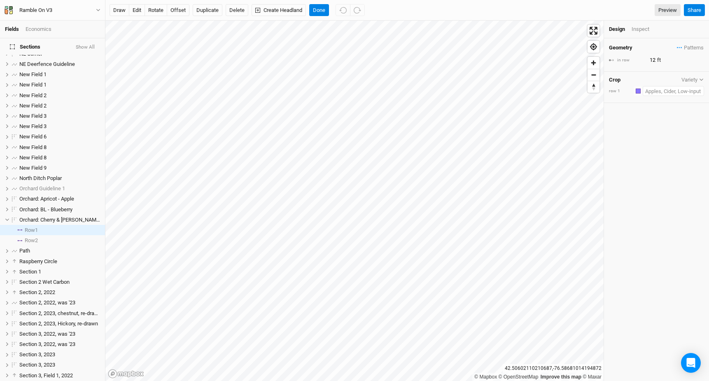
click at [655, 88] on input "text" at bounding box center [672, 91] width 61 height 10
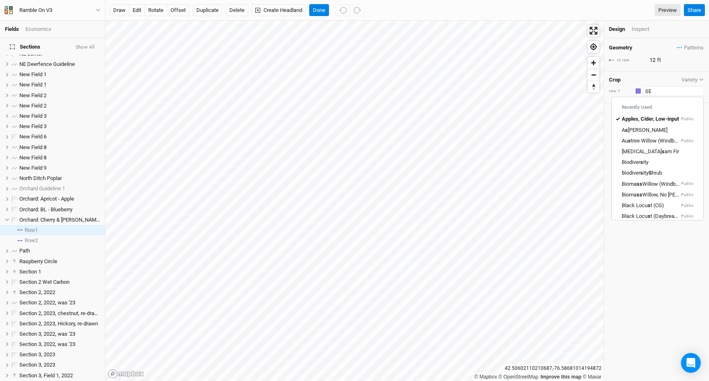
type input "SEa"
type input "[PERSON_NAME] (small scale)"
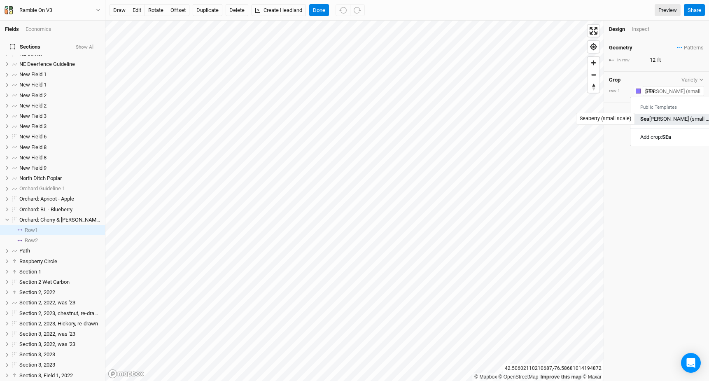
click at [662, 121] on div "Sea [PERSON_NAME] (small scale)" at bounding box center [676, 119] width 72 height 7
type input "Seaberry (small scale)"
type input "5"
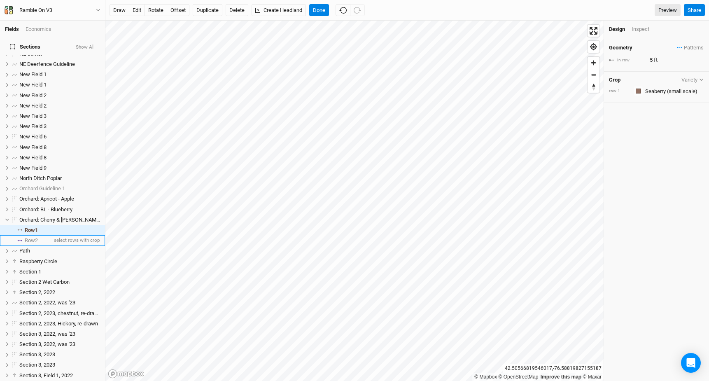
click at [28, 237] on span "Row 2" at bounding box center [31, 240] width 13 height 7
type input "12"
click at [662, 93] on input "text" at bounding box center [672, 91] width 61 height 10
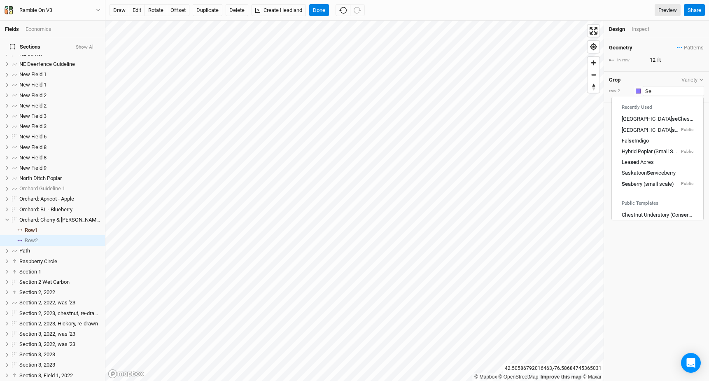
type input "Sea"
type input "Seaberry (small scale)"
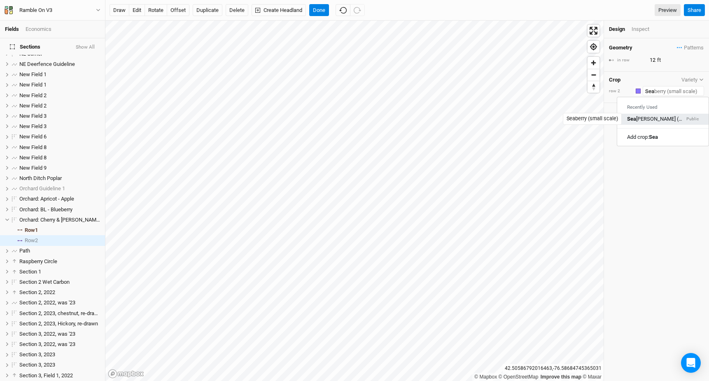
click at [651, 122] on div "Sea [PERSON_NAME] (small scale)" at bounding box center [656, 119] width 58 height 7
type input "Seaberry (small scale)"
type input "5"
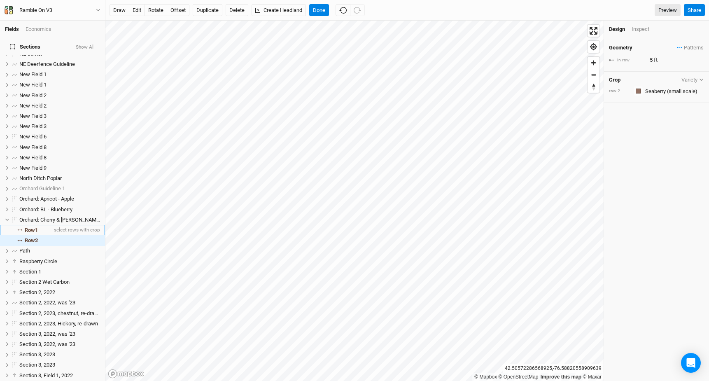
click at [49, 225] on li "Row 1 select rows with crop" at bounding box center [52, 230] width 105 height 10
click at [678, 95] on input "text" at bounding box center [672, 91] width 61 height 10
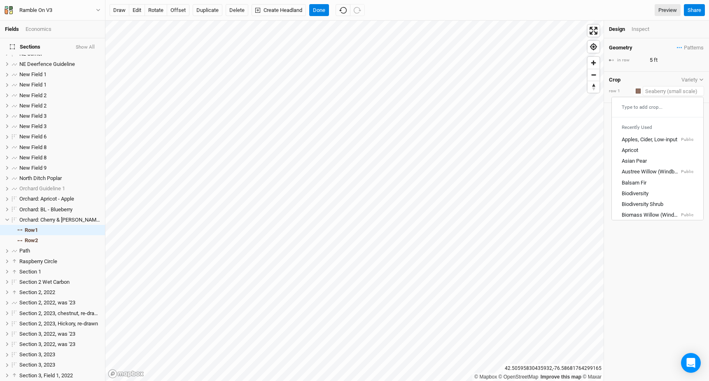
click at [678, 95] on input "text" at bounding box center [672, 91] width 61 height 10
type input "Ch"
type input "Chinese Chestnut"
type input "Che"
type input "[PERSON_NAME]"
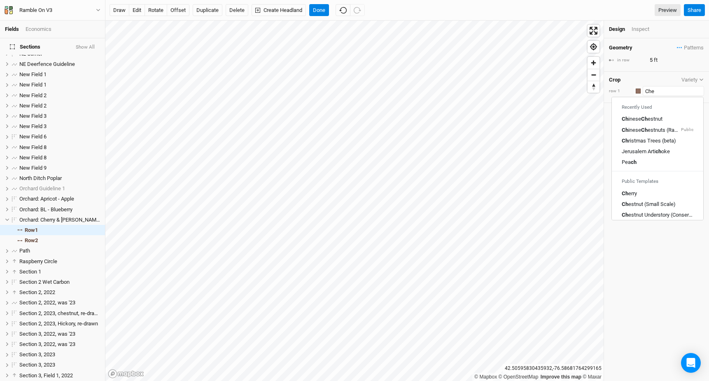
type input "Cherry"
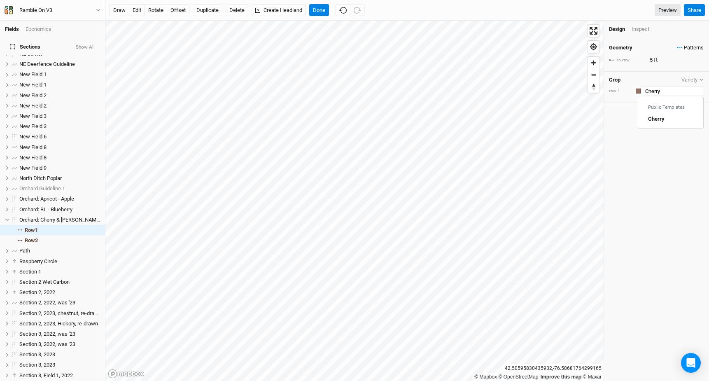
type input "Cherry"
click at [698, 48] on span "Patterns" at bounding box center [689, 48] width 27 height 8
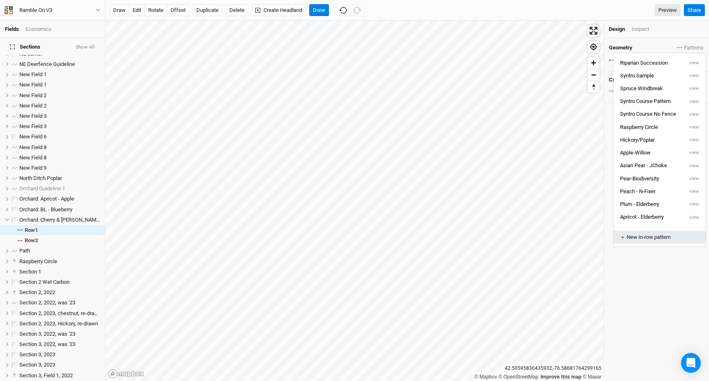
click at [655, 238] on div "＋ New in-row pattern" at bounding box center [659, 236] width 79 height 7
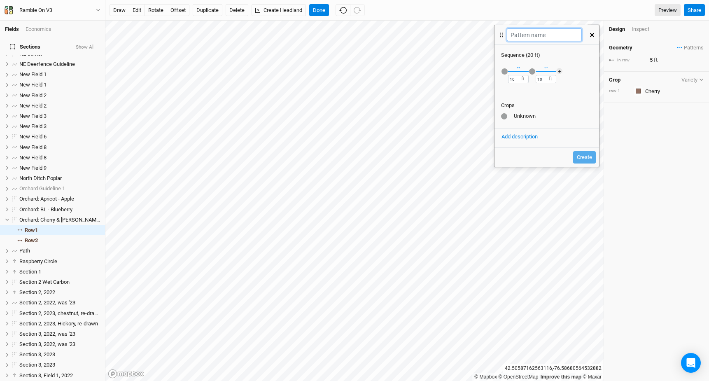
click at [545, 38] on input "text" at bounding box center [544, 34] width 74 height 13
type input "Cherry - Blackcurrant"
click at [504, 74] on div "button" at bounding box center [504, 71] width 6 height 6
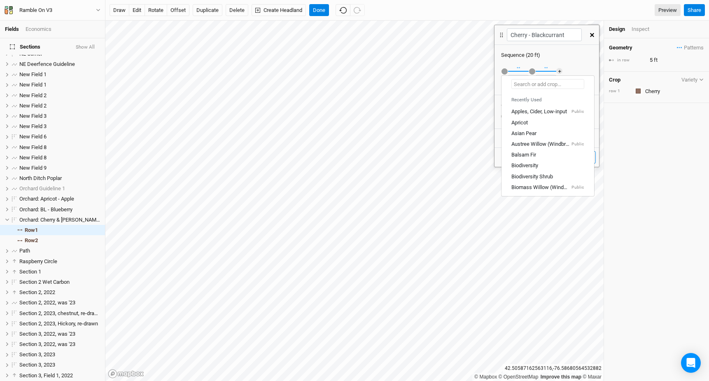
click at [526, 85] on input "text" at bounding box center [547, 84] width 73 height 10
type input "Ch"
type input "Chinese Chestnut"
type input "Che"
type input "[PERSON_NAME]"
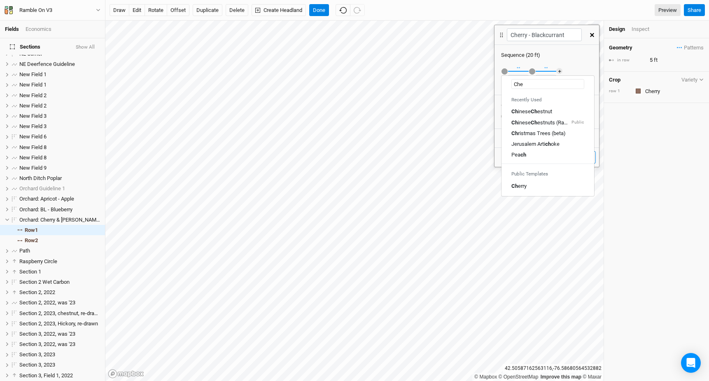
type input "Cherry"
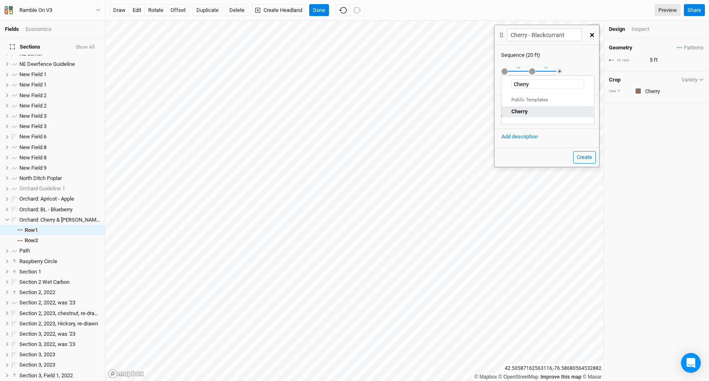
click at [530, 116] on link "Cherry" at bounding box center [547, 111] width 92 height 11
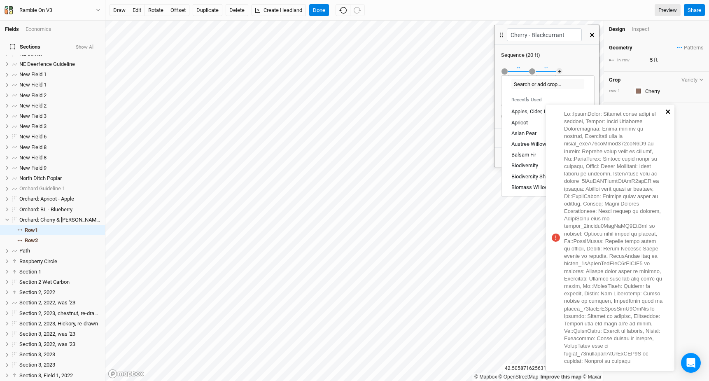
click at [667, 108] on icon "close" at bounding box center [668, 111] width 6 height 7
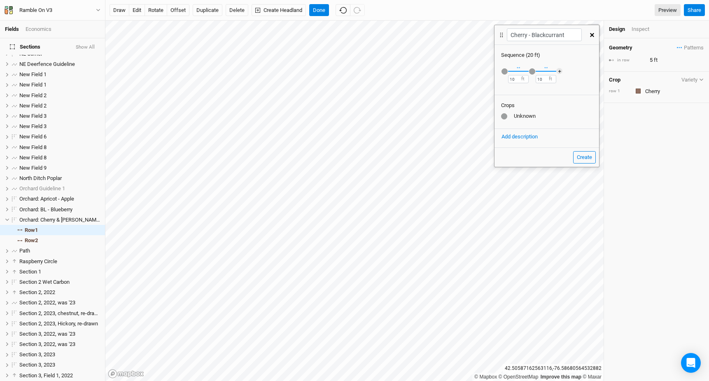
click at [503, 72] on div "button" at bounding box center [504, 71] width 6 height 6
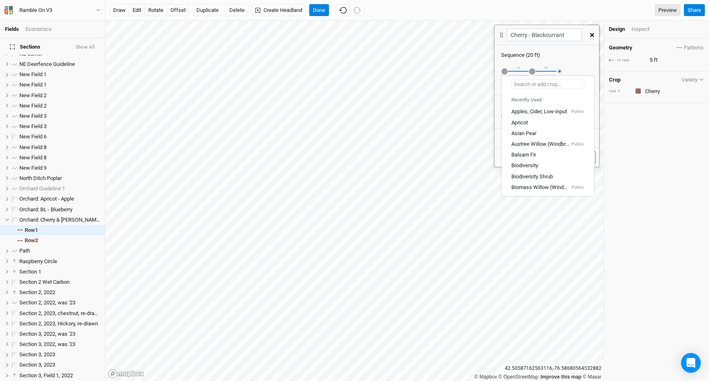
click at [519, 85] on input "text" at bounding box center [547, 84] width 73 height 10
type input "Ch"
type input "Chinese Chestnut"
type input "Che"
type input "[PERSON_NAME]"
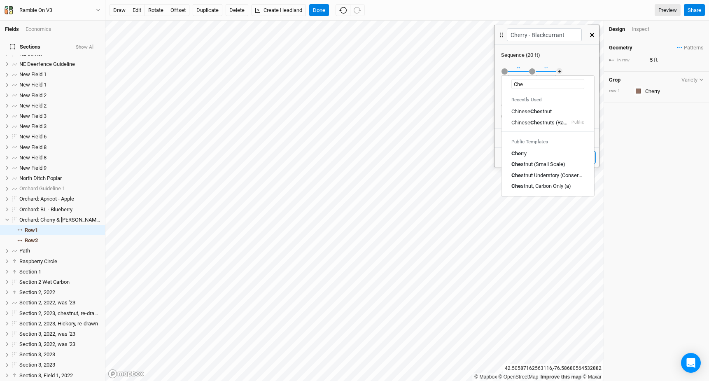
type input "Cherry"
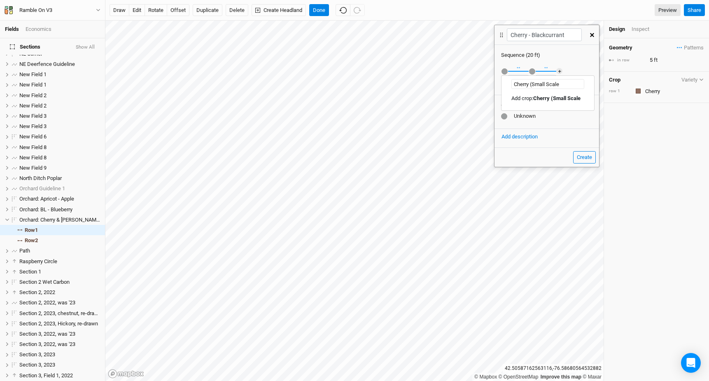
type input "Cherry (Small Scale)"
click at [549, 99] on mark "Cherry (Small Scale)" at bounding box center [557, 98] width 49 height 6
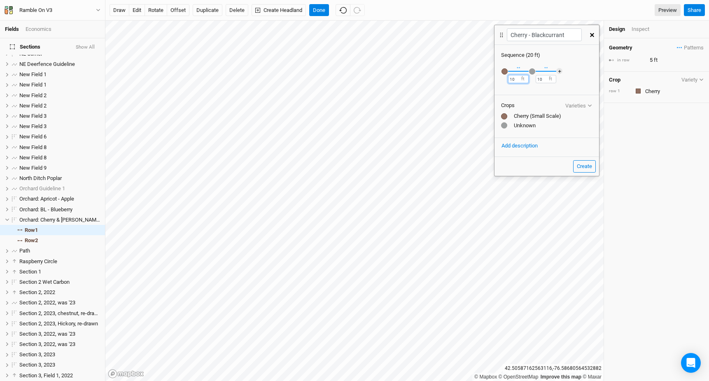
click at [514, 79] on input "10" at bounding box center [518, 79] width 21 height 8
type input "1"
type input "3"
type input "2"
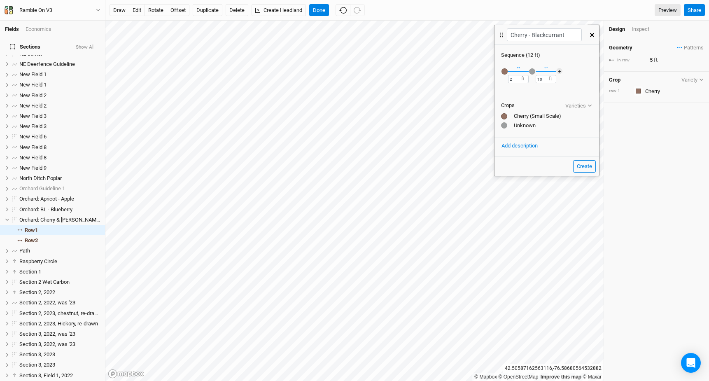
click at [531, 71] on div "button" at bounding box center [532, 71] width 6 height 6
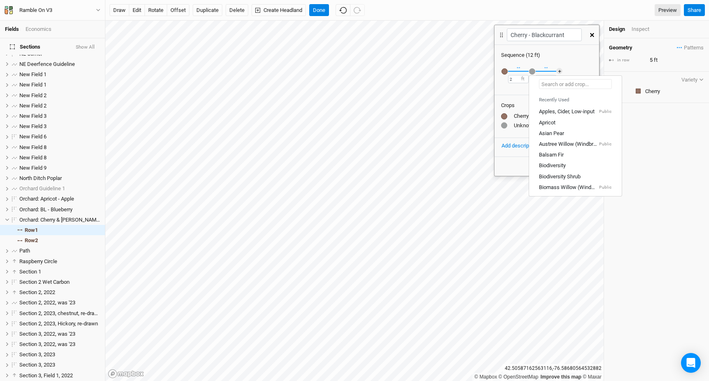
click at [551, 83] on input "text" at bounding box center [575, 84] width 73 height 10
type input "Bl"
type input "Black Locust (CG)"
type input "Blackc"
type input "Blackcurrant (Analog)"
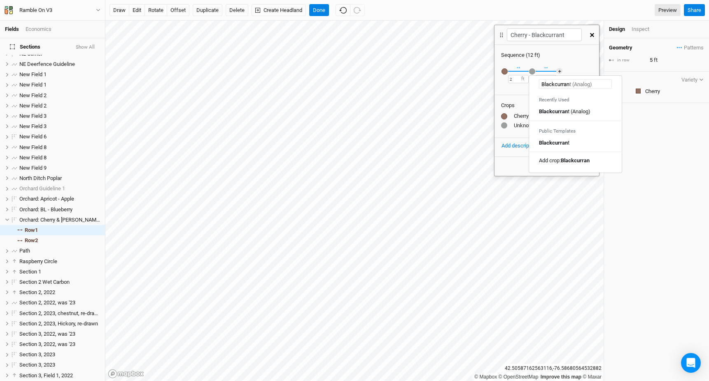
type input "Blackcurrant"
click at [556, 111] on mark "Blackcurrant" at bounding box center [554, 111] width 30 height 6
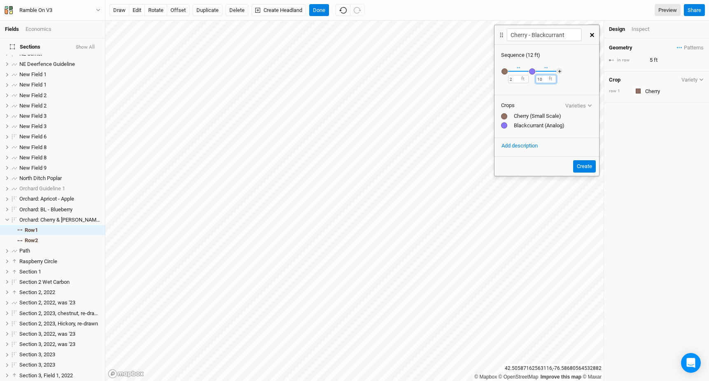
click at [547, 79] on input "10" at bounding box center [545, 79] width 21 height 8
type input "1"
type input "2"
click at [562, 72] on div "Recently Used Apples, Cider, Low-input Public Apricot Asian Pear Austree Willow…" at bounding box center [546, 76] width 105 height 34
click at [561, 72] on button "＋" at bounding box center [559, 71] width 6 height 6
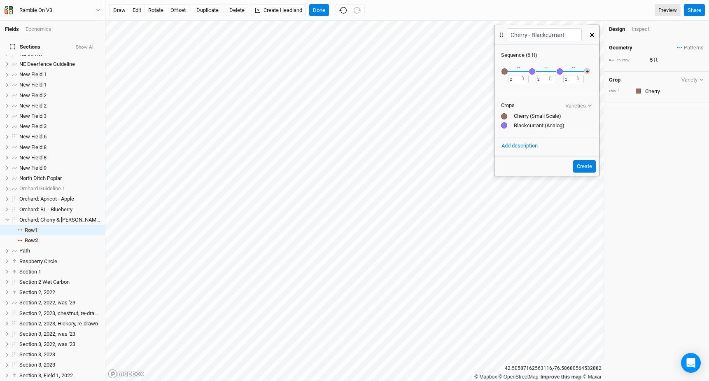
click at [586, 70] on button "＋" at bounding box center [586, 71] width 6 height 6
click at [585, 164] on button "Create" at bounding box center [584, 166] width 23 height 12
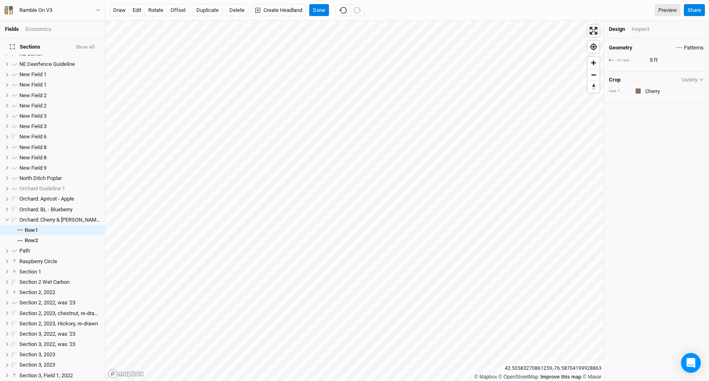
click at [695, 47] on span "Patterns" at bounding box center [689, 48] width 27 height 8
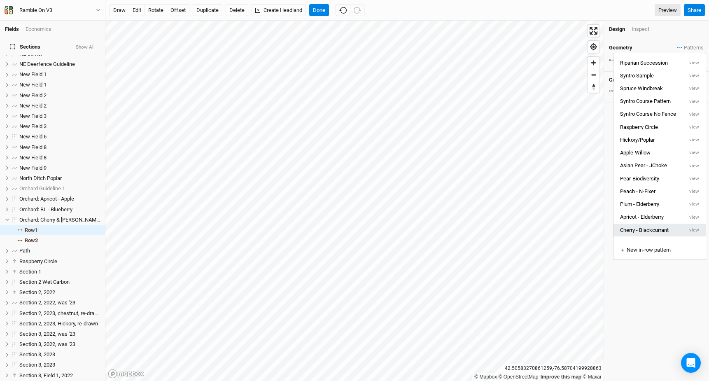
click at [647, 227] on button "Cherry - Blackcurrant" at bounding box center [648, 229] width 70 height 13
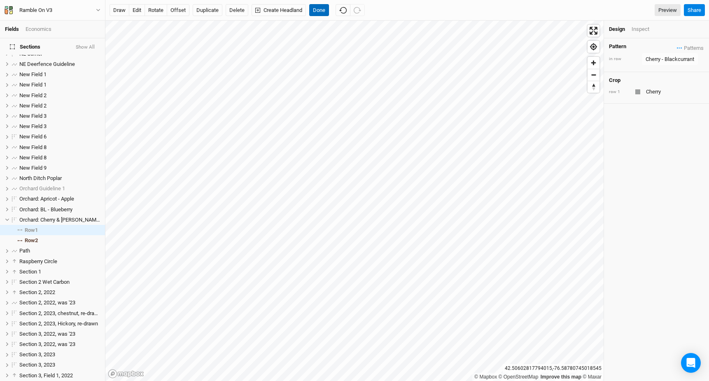
click at [320, 11] on button "Done" at bounding box center [319, 10] width 20 height 12
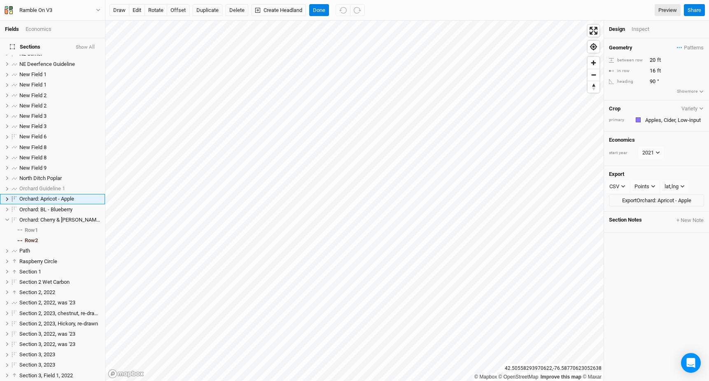
scroll to position [276, 0]
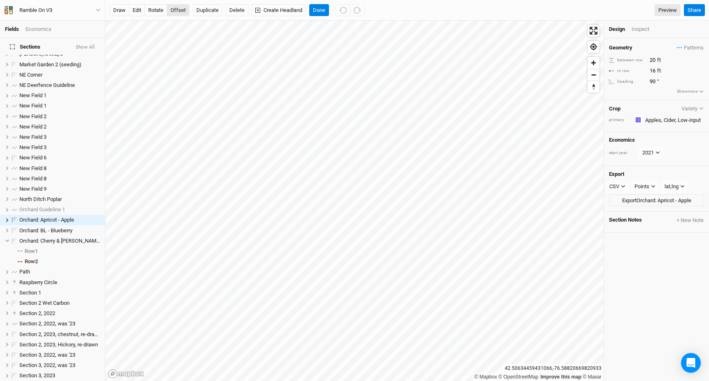
click at [179, 10] on button "offset" at bounding box center [178, 10] width 23 height 12
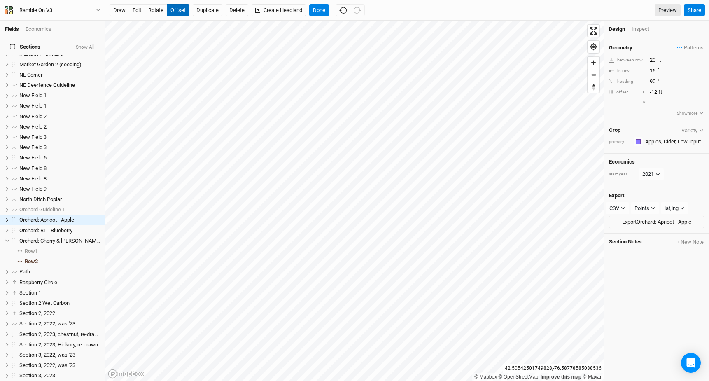
type input "-13"
click at [321, 14] on button "Done" at bounding box center [319, 10] width 20 height 12
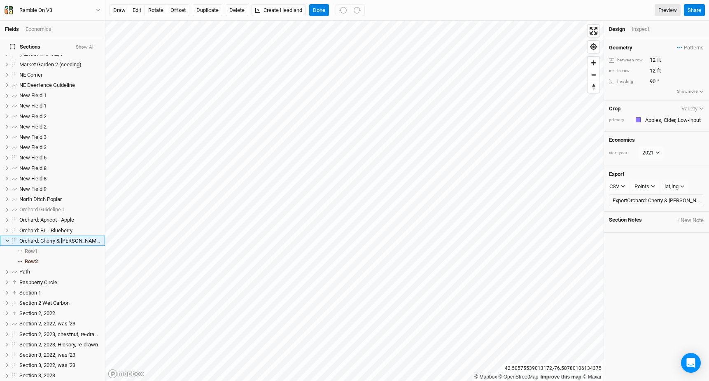
scroll to position [297, 0]
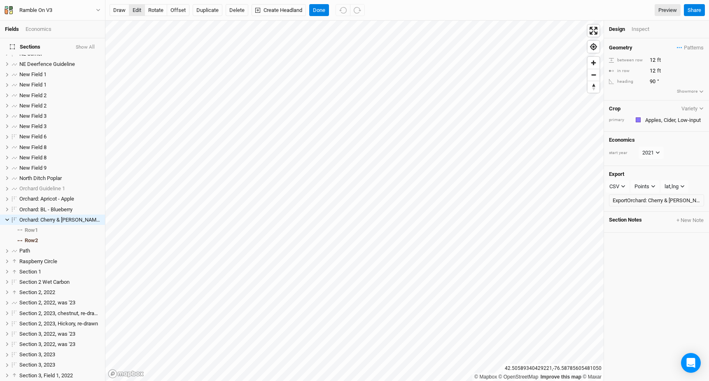
click at [134, 7] on button "edit" at bounding box center [137, 10] width 16 height 12
click at [177, 9] on button "offset" at bounding box center [178, 10] width 23 height 12
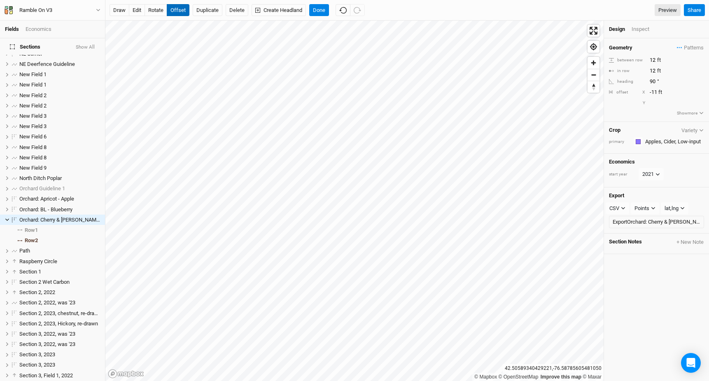
type input "-10"
click at [324, 11] on button "Done" at bounding box center [319, 10] width 20 height 12
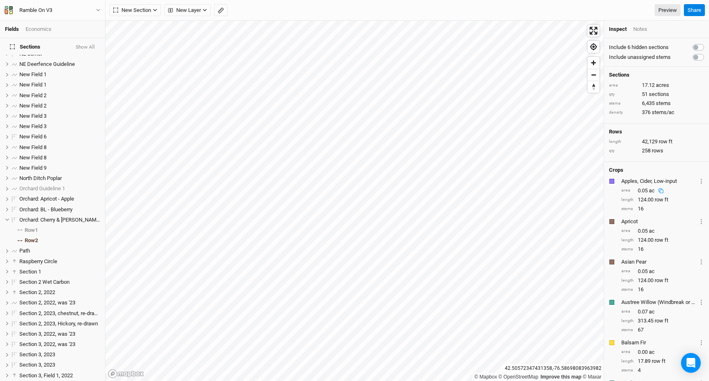
scroll to position [19, 0]
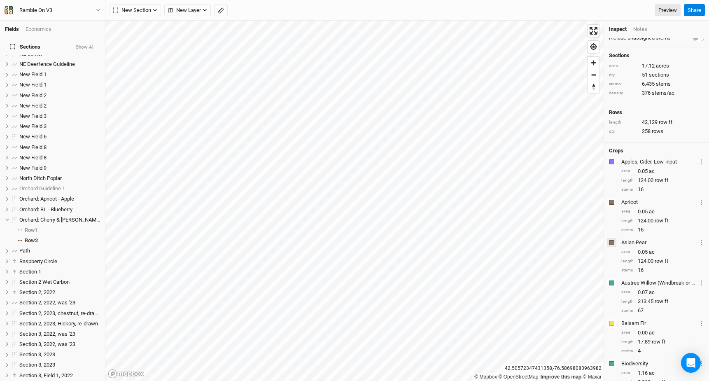
click at [613, 243] on div "button" at bounding box center [611, 242] width 5 height 5
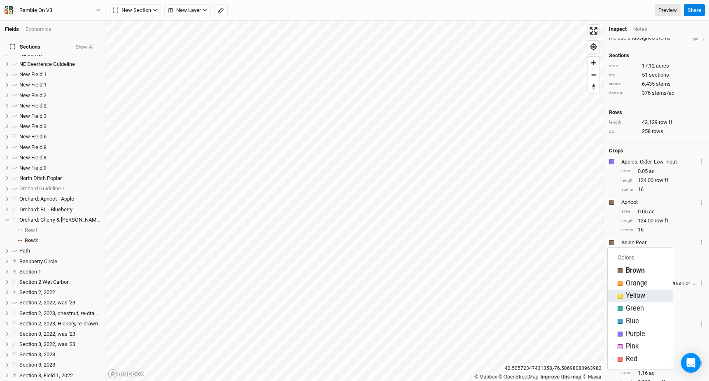
click at [638, 298] on span "Yellow" at bounding box center [634, 295] width 19 height 9
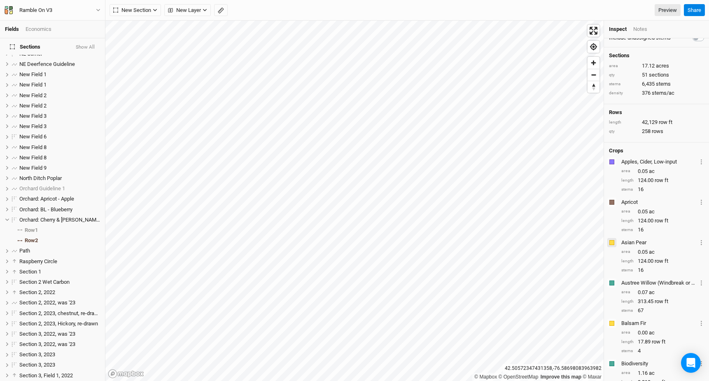
click at [614, 243] on button "button" at bounding box center [611, 242] width 9 height 9
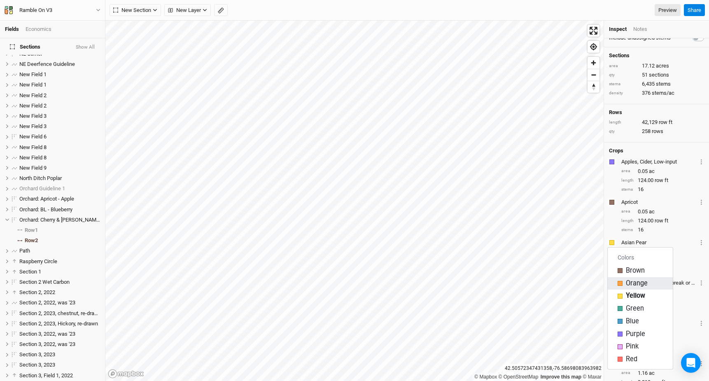
click at [641, 286] on span "Orange" at bounding box center [636, 283] width 22 height 9
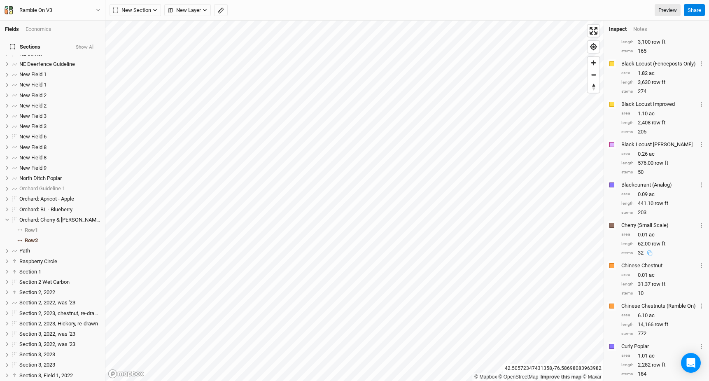
scroll to position [602, 0]
click at [613, 222] on div "button" at bounding box center [611, 224] width 5 height 5
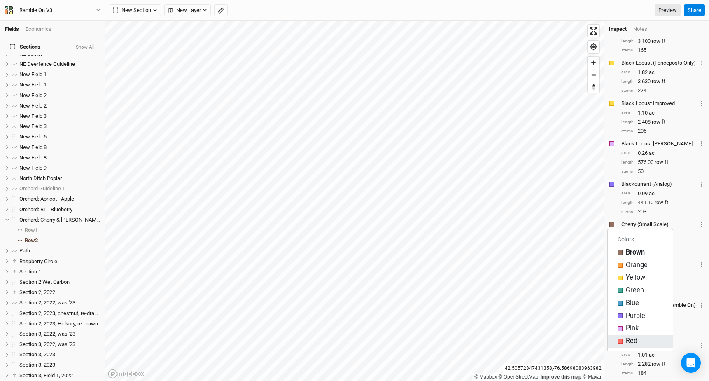
click at [630, 336] on button "Red" at bounding box center [639, 341] width 65 height 13
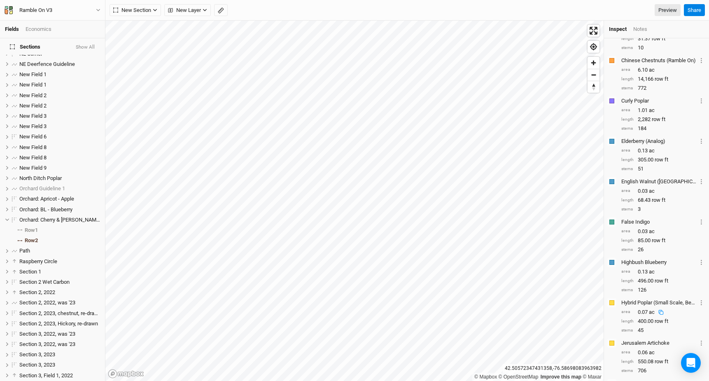
scroll to position [843, 0]
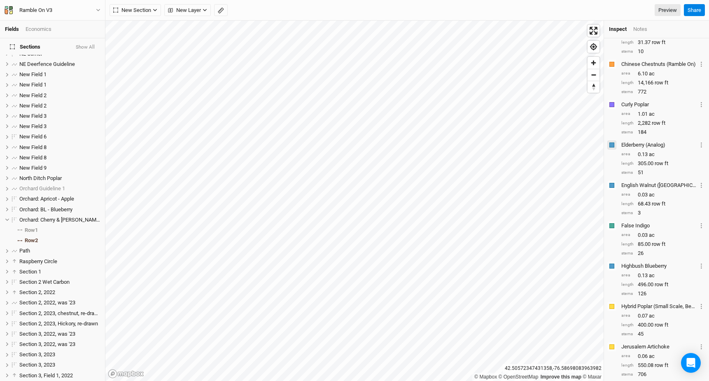
click at [612, 143] on div "button" at bounding box center [611, 144] width 5 height 5
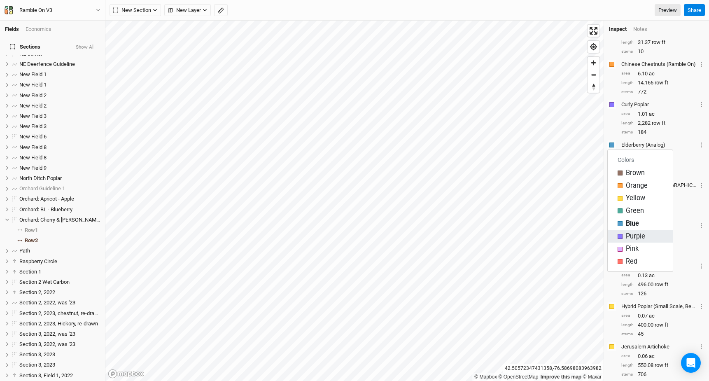
click at [626, 235] on span "Purple" at bounding box center [634, 236] width 19 height 9
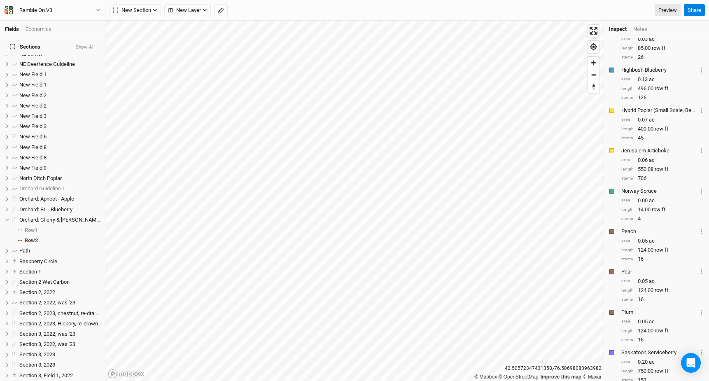
scroll to position [1043, 0]
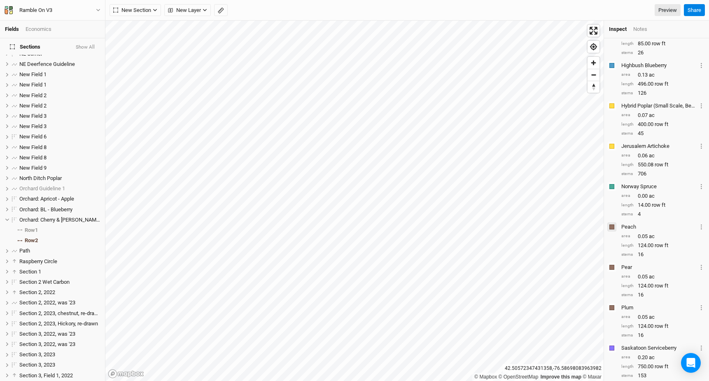
click at [612, 223] on button "button" at bounding box center [611, 226] width 9 height 9
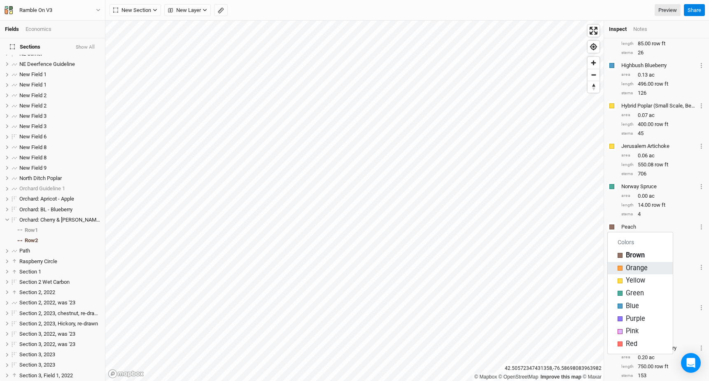
click at [632, 272] on span "Orange" at bounding box center [636, 267] width 22 height 9
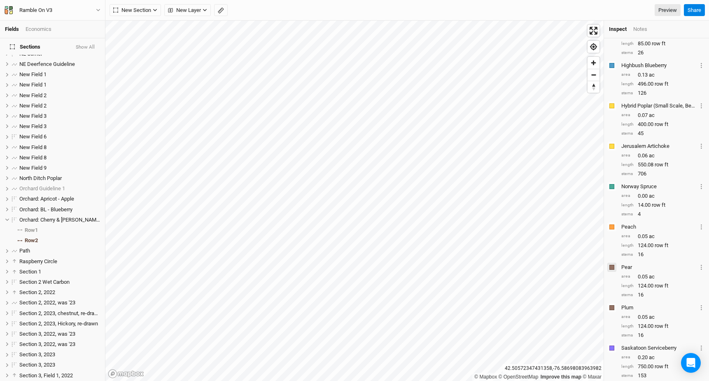
click at [613, 266] on div "button" at bounding box center [611, 267] width 5 height 5
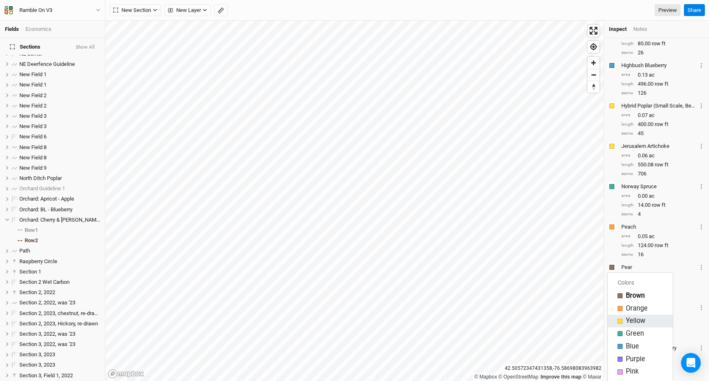
click at [629, 319] on span "Yellow" at bounding box center [634, 320] width 19 height 9
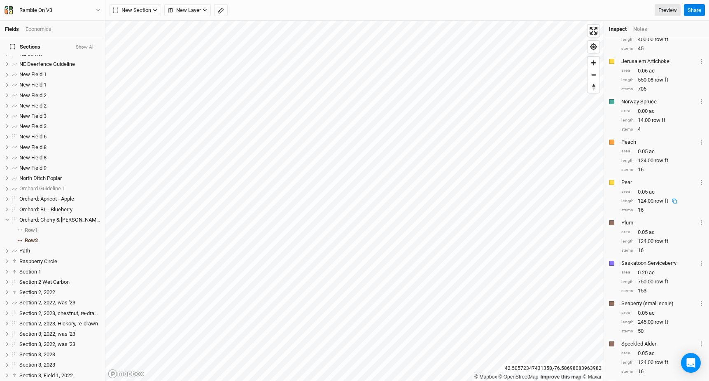
scroll to position [1131, 0]
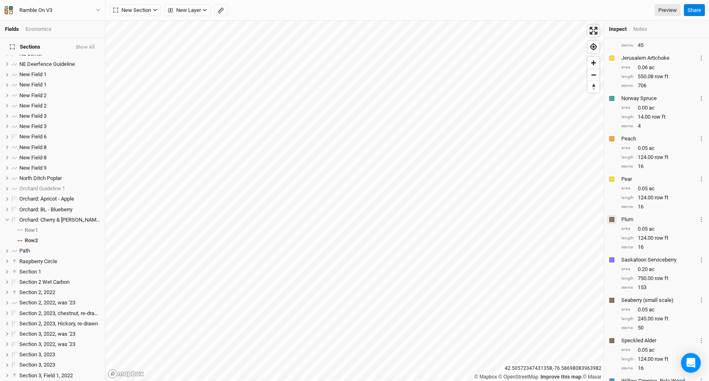
click at [612, 221] on div "button" at bounding box center [611, 219] width 5 height 5
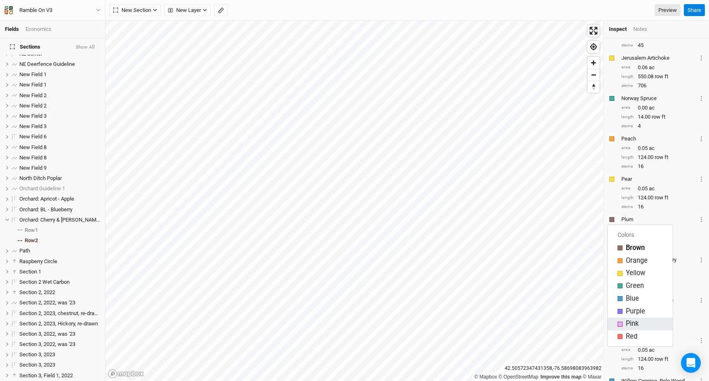
click at [628, 317] on button "Pink" at bounding box center [639, 323] width 65 height 13
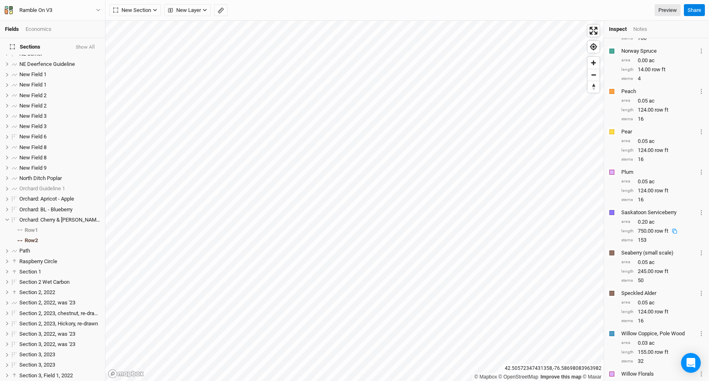
scroll to position [1185, 0]
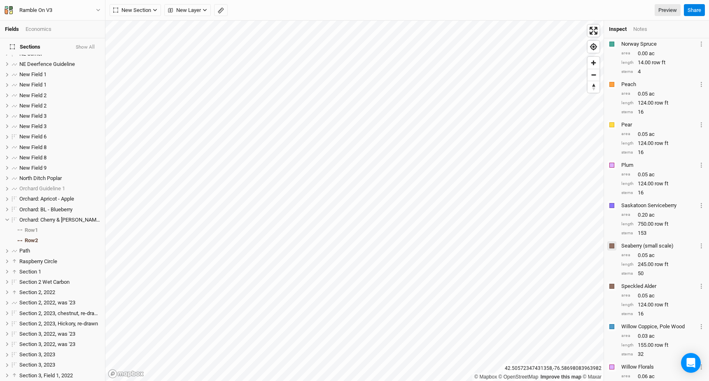
click at [613, 247] on button "button" at bounding box center [611, 245] width 9 height 9
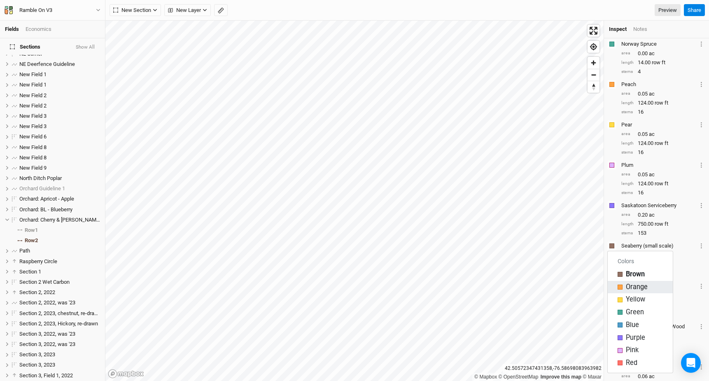
click at [634, 286] on span "Orange" at bounding box center [636, 286] width 22 height 9
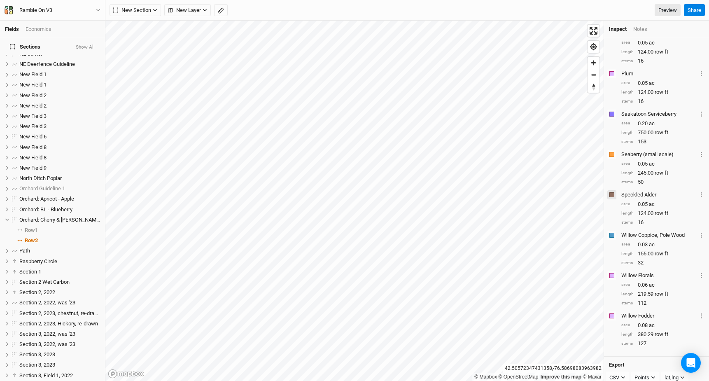
scroll to position [1269, 0]
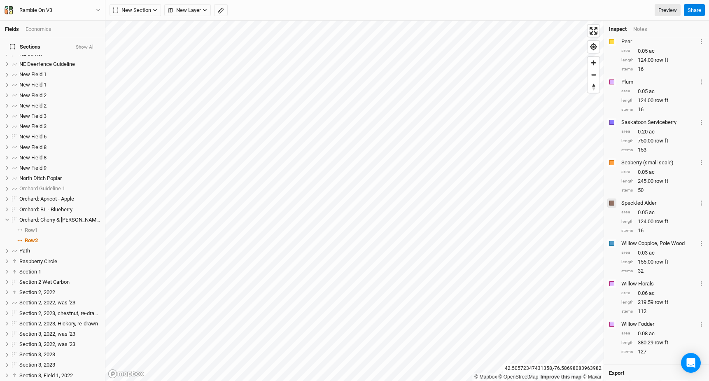
click at [613, 205] on button "button" at bounding box center [611, 202] width 9 height 9
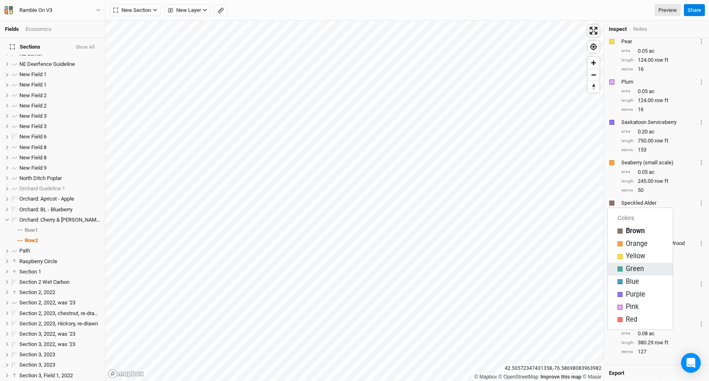
click at [625, 268] on span "Green" at bounding box center [634, 268] width 18 height 9
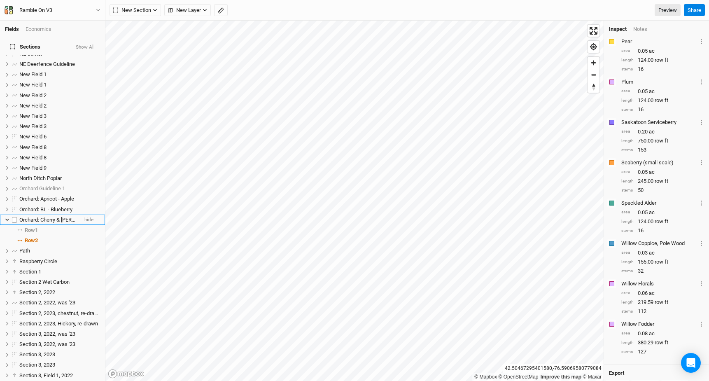
click at [6, 217] on icon at bounding box center [7, 219] width 5 height 5
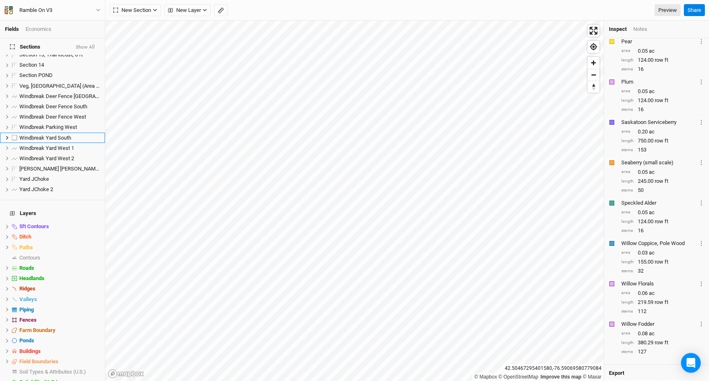
scroll to position [813, 0]
